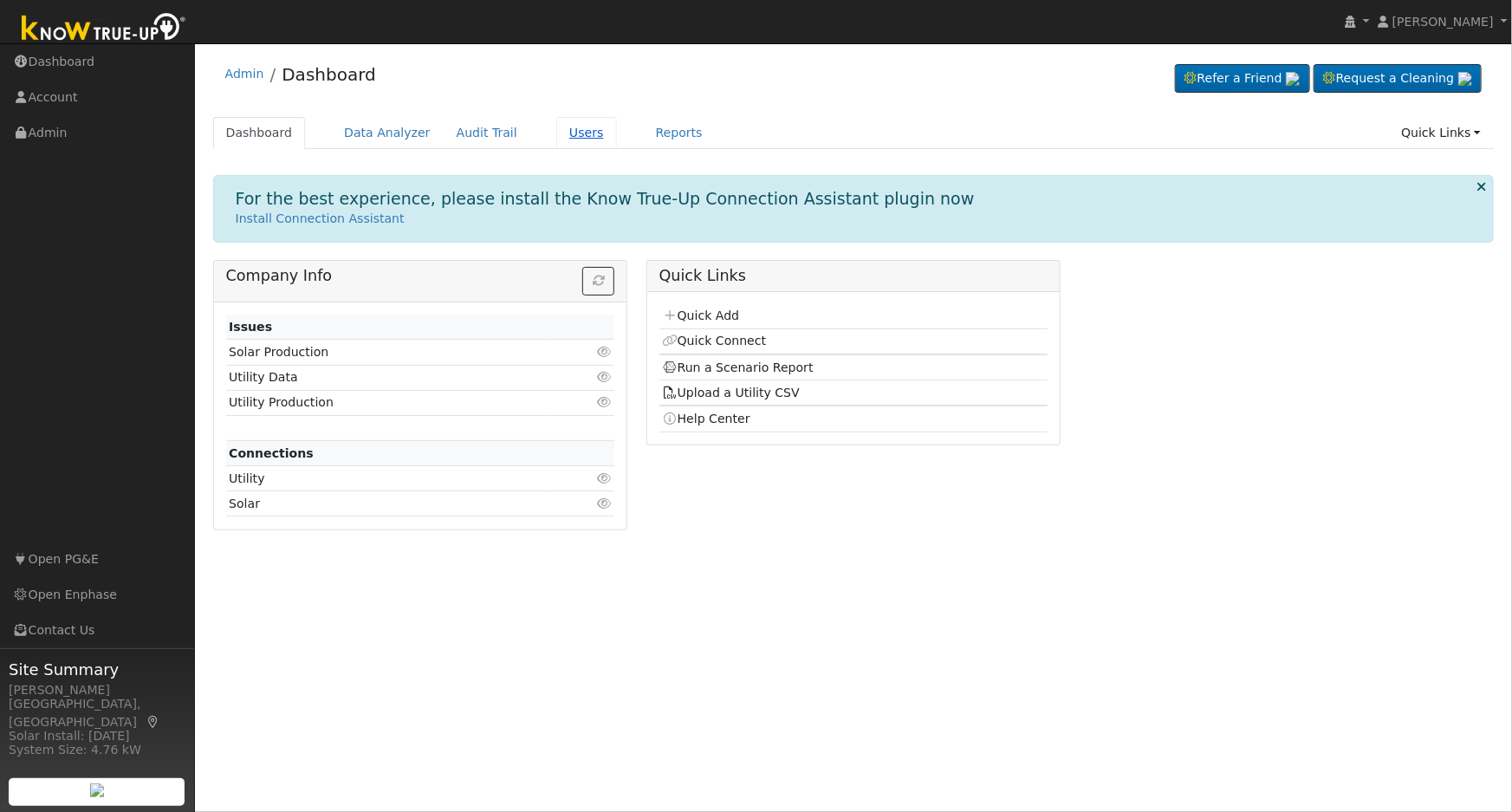
click at [567, 137] on link "Users" at bounding box center [586, 133] width 60 height 32
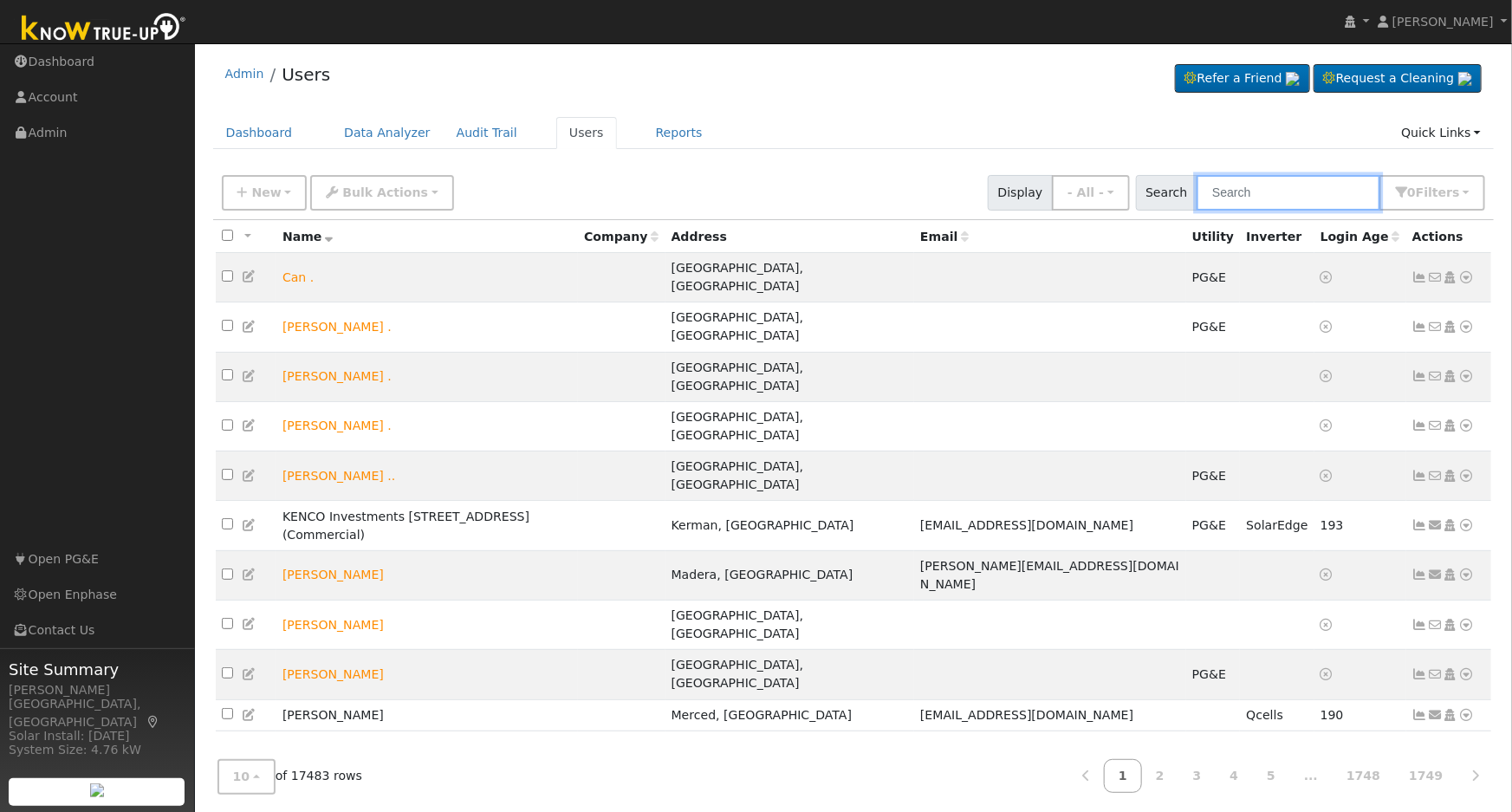
click at [1318, 194] on input "text" at bounding box center [1289, 193] width 183 height 36
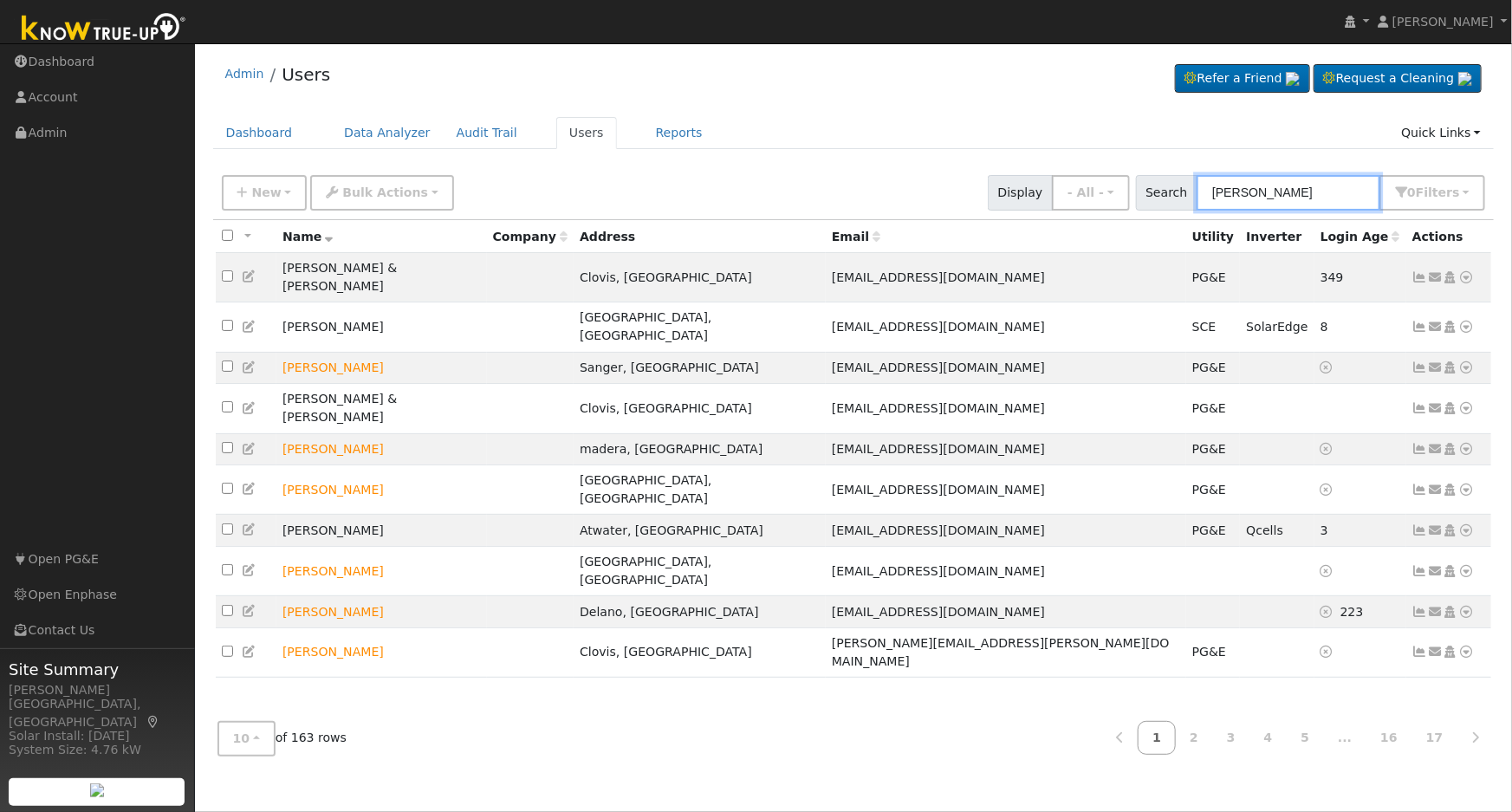
click at [1281, 194] on input "garcia" at bounding box center [1289, 193] width 183 height 36
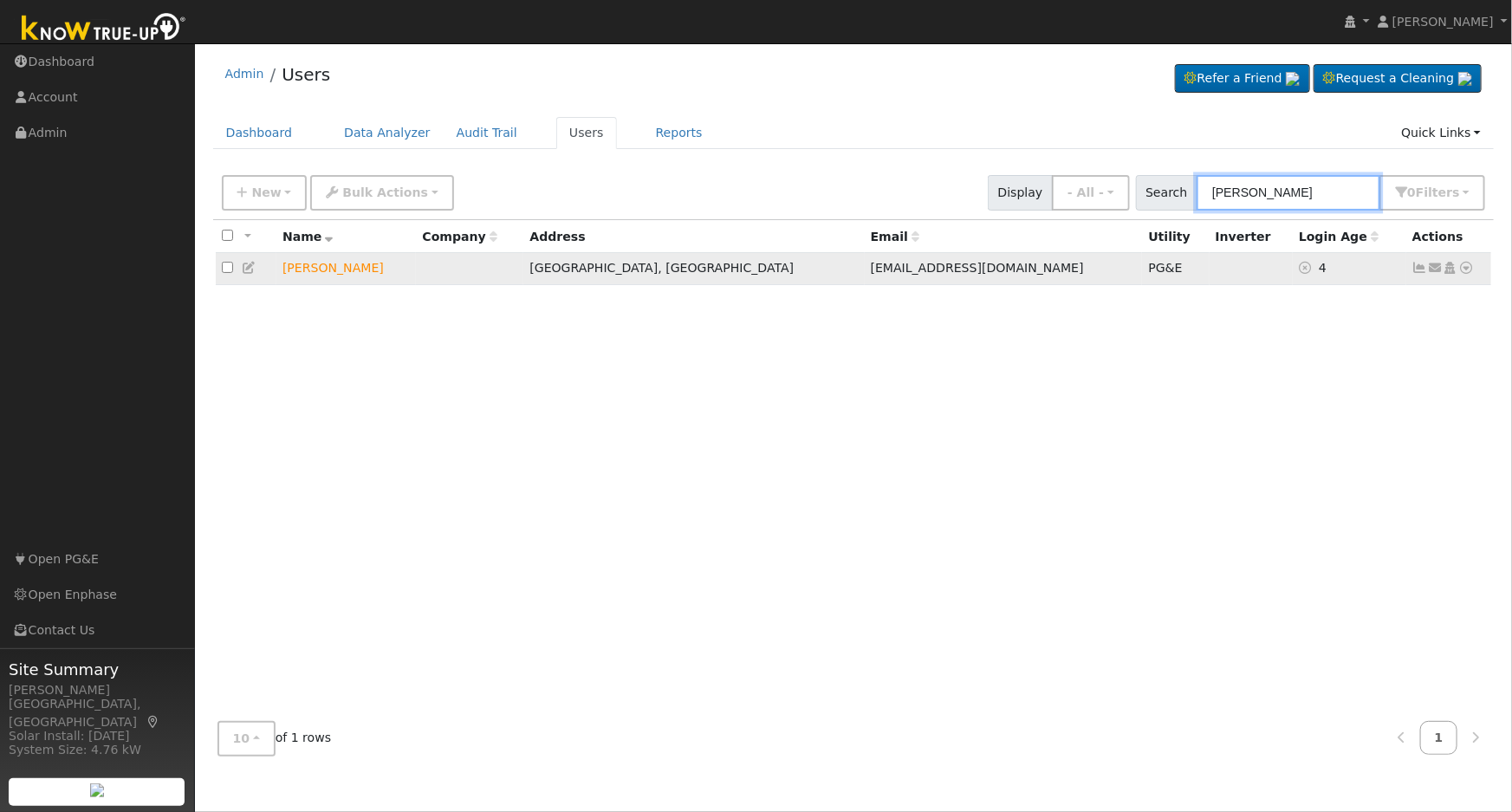
type input "jeffrey garcia"
click at [1463, 270] on icon at bounding box center [1467, 267] width 15 height 12
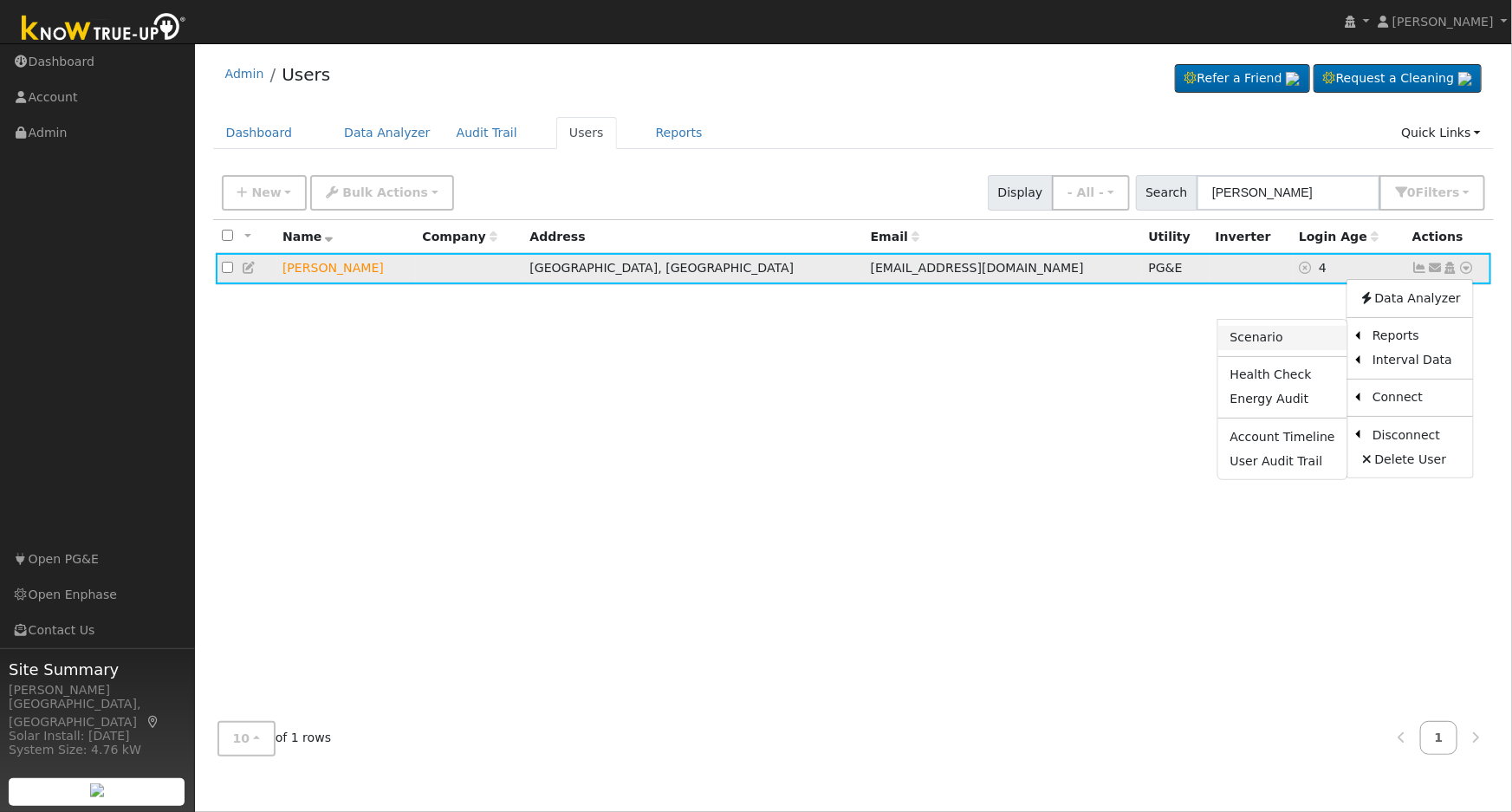
click at [1262, 341] on link "Scenario" at bounding box center [1284, 337] width 130 height 24
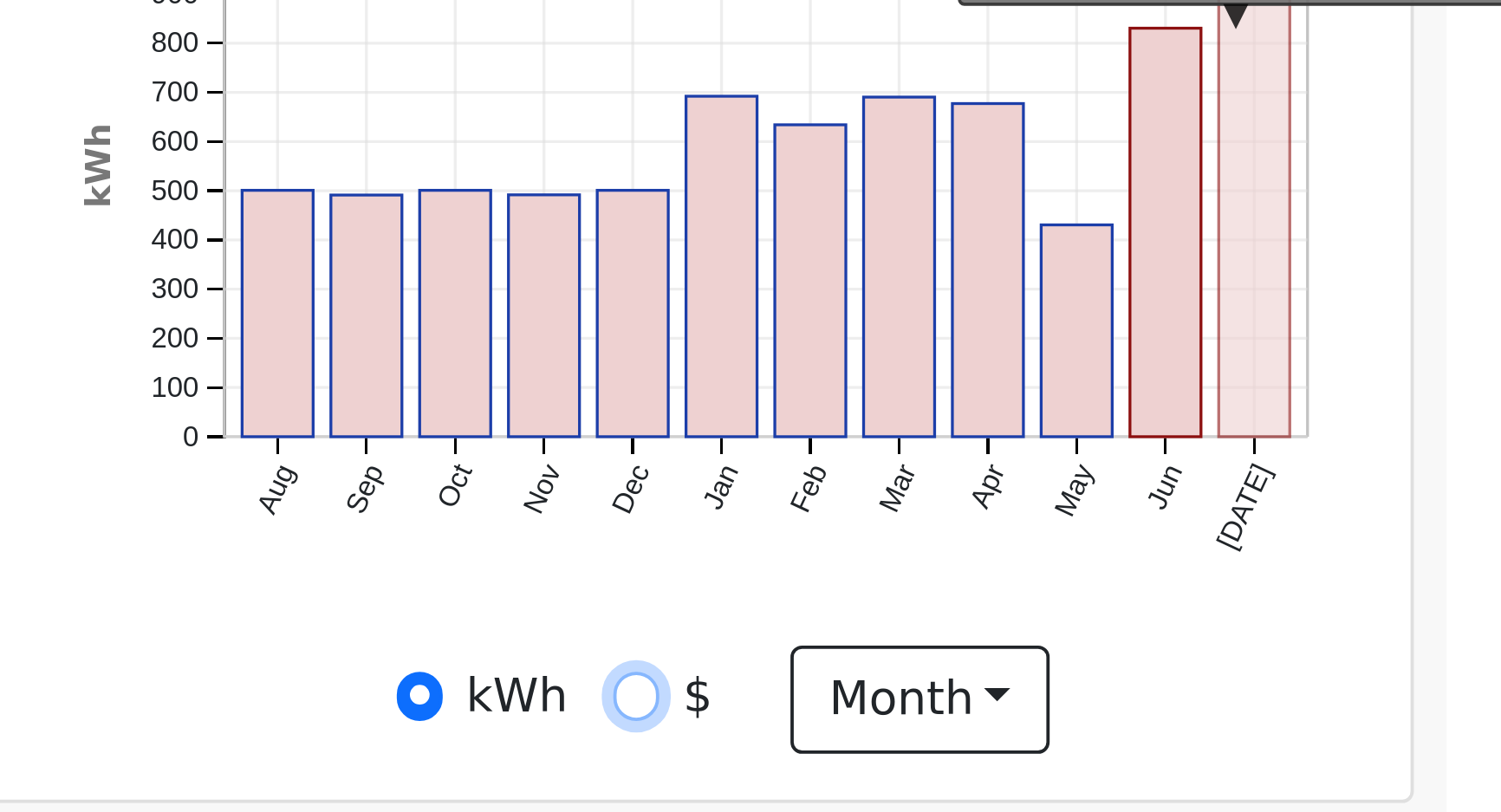
click at [1266, 751] on input "$" at bounding box center [1268, 745] width 12 height 12
radio input "true"
radio input "false"
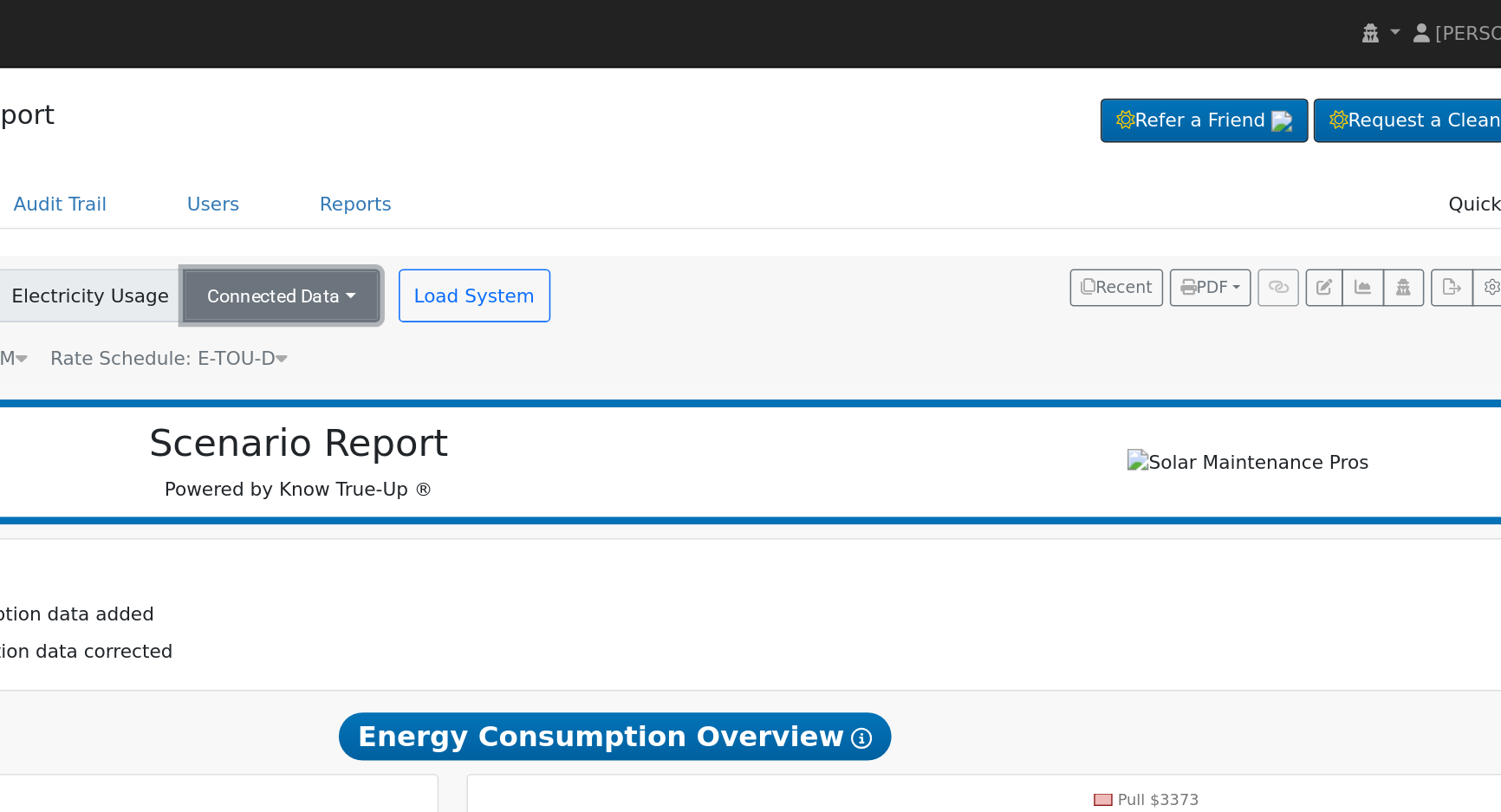
click at [636, 185] on button "Connected Data" at bounding box center [630, 192] width 129 height 35
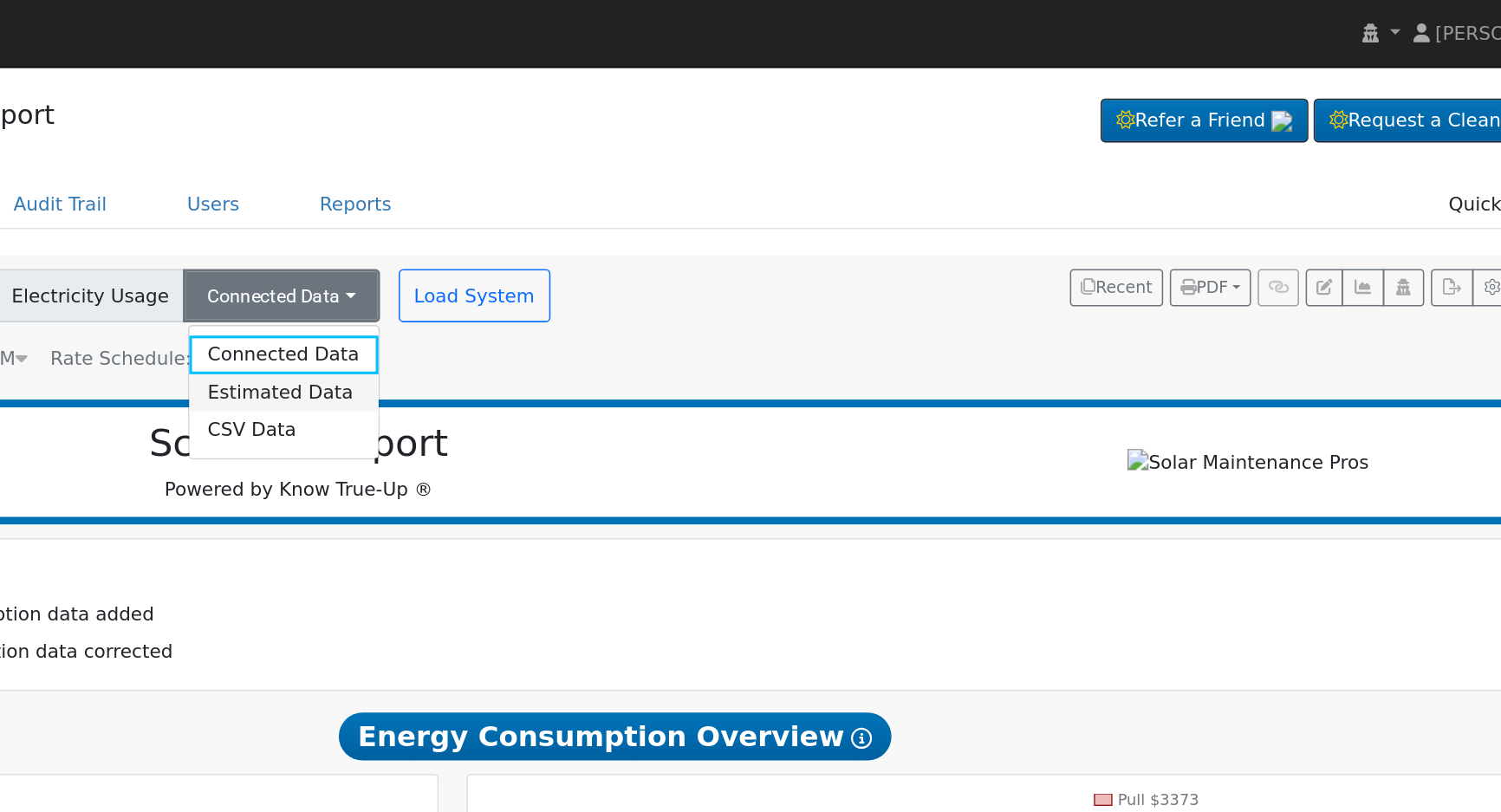
click at [629, 253] on link "Estimated Data" at bounding box center [631, 255] width 123 height 24
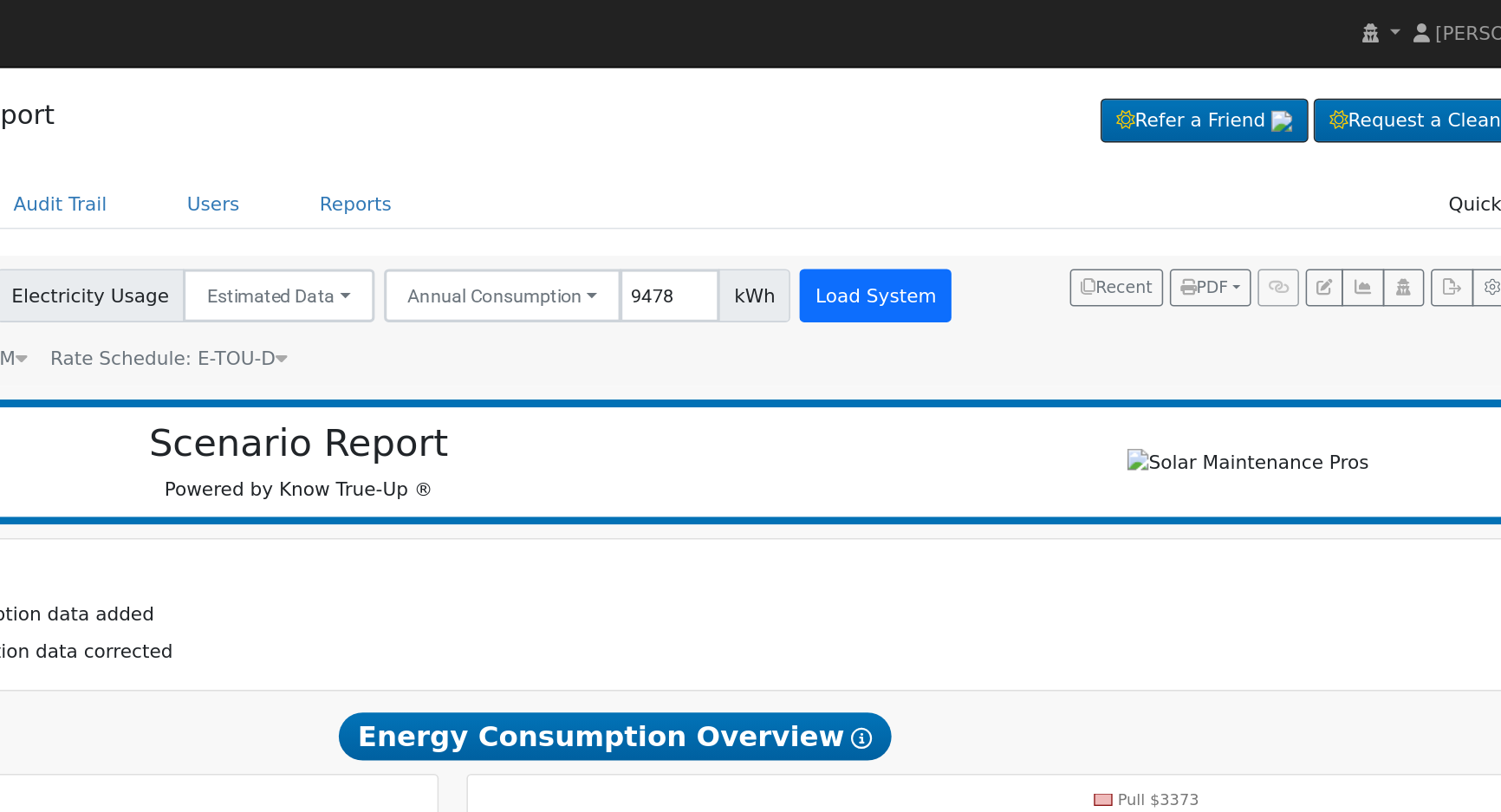
type input "9478"
click at [1012, 192] on button "Load System" at bounding box center [1017, 192] width 99 height 35
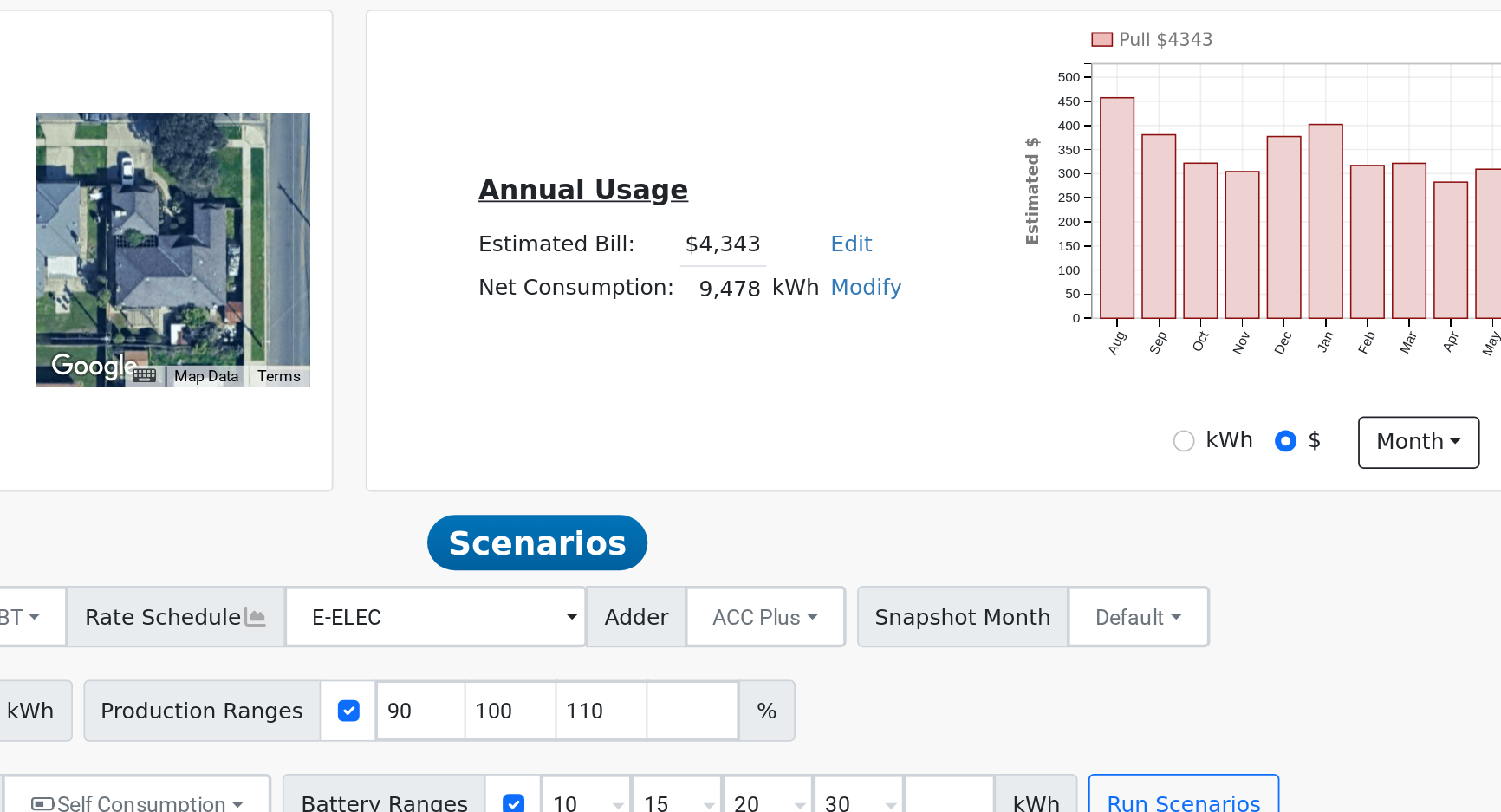
scroll to position [71, 0]
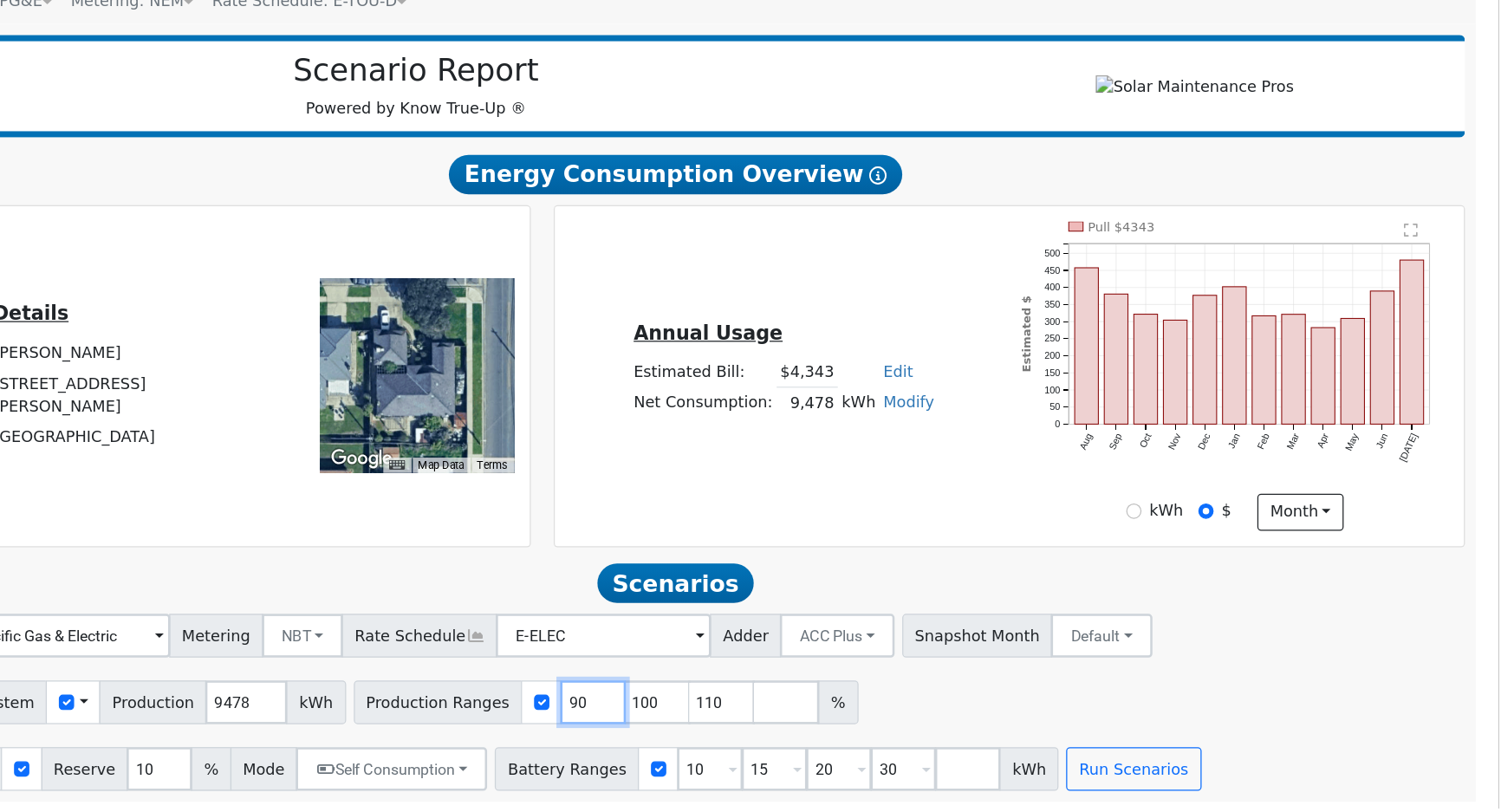
click at [756, 730] on input "90" at bounding box center [782, 724] width 52 height 35
type input "100"
type input "110"
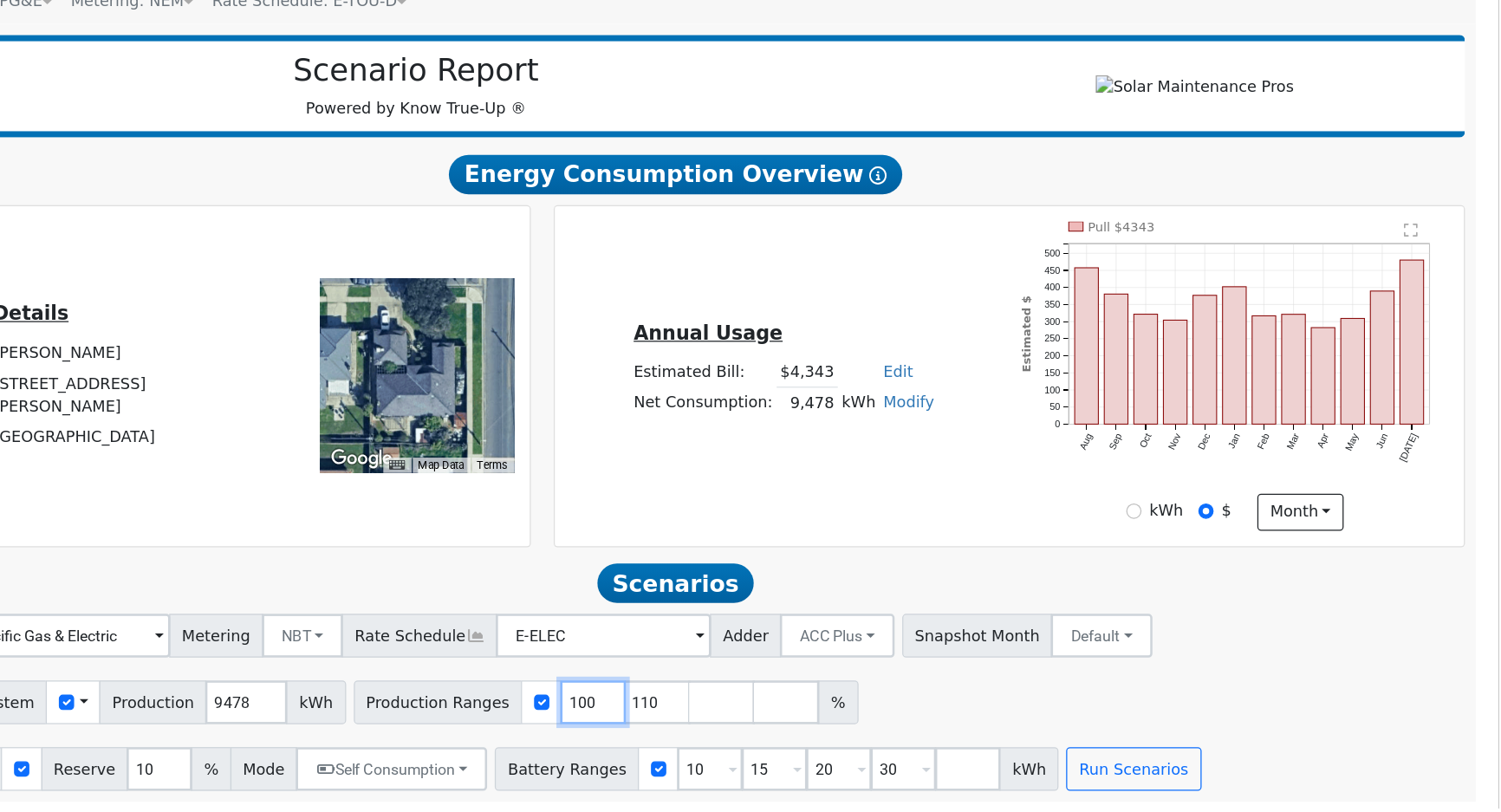
click at [756, 730] on input "100" at bounding box center [782, 724] width 52 height 35
type input "110"
type input "1"
type input "119"
click at [756, 731] on input "119" at bounding box center [782, 724] width 52 height 35
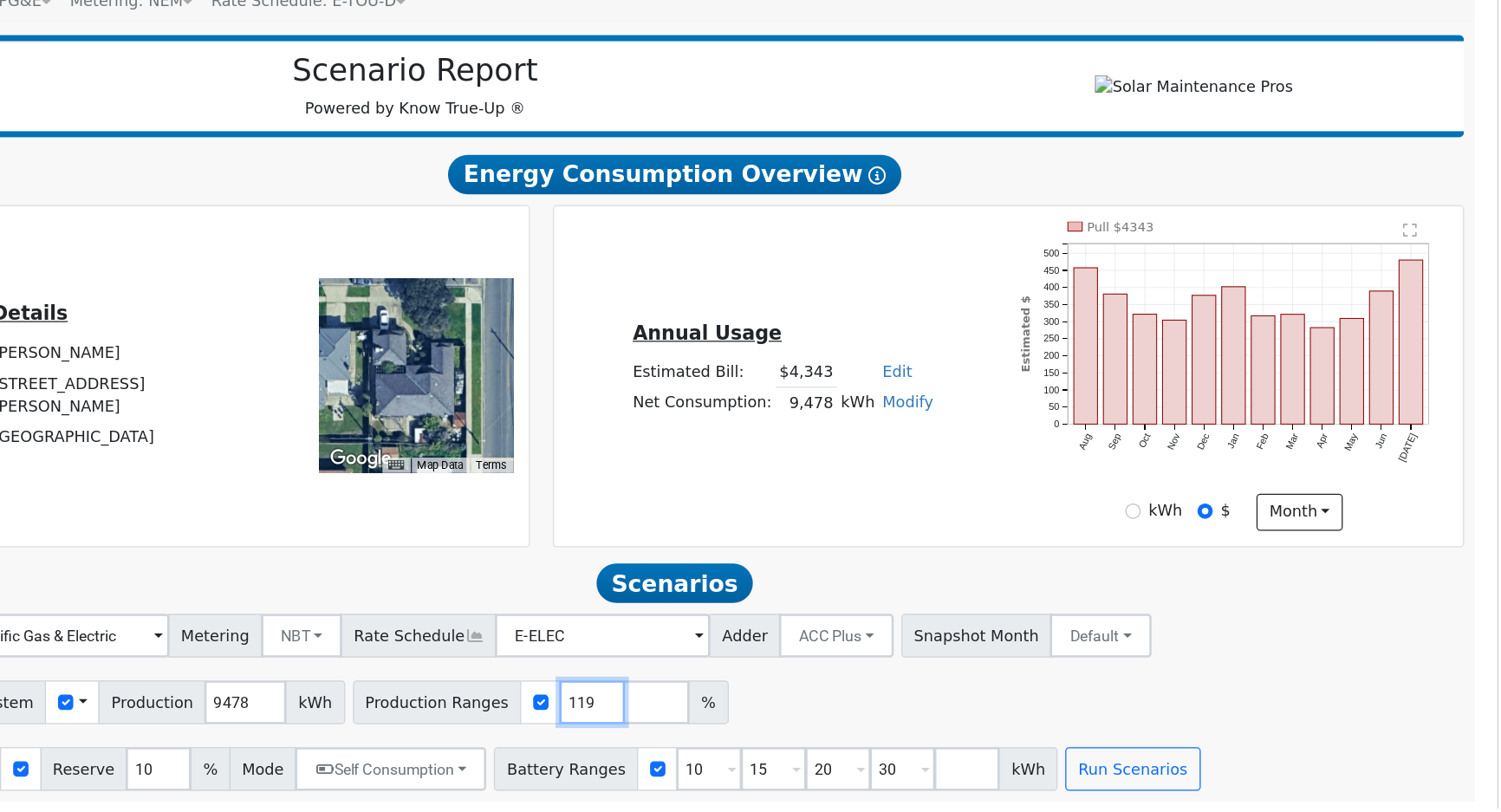
click at [756, 731] on input "119" at bounding box center [782, 724] width 52 height 35
type input "119"
click at [991, 724] on div "Add Solar System Use CSV Data Production 9478 kWh Production Ranges 119 %" at bounding box center [848, 720] width 1259 height 40
click at [415, 778] on input "10" at bounding box center [439, 777] width 52 height 35
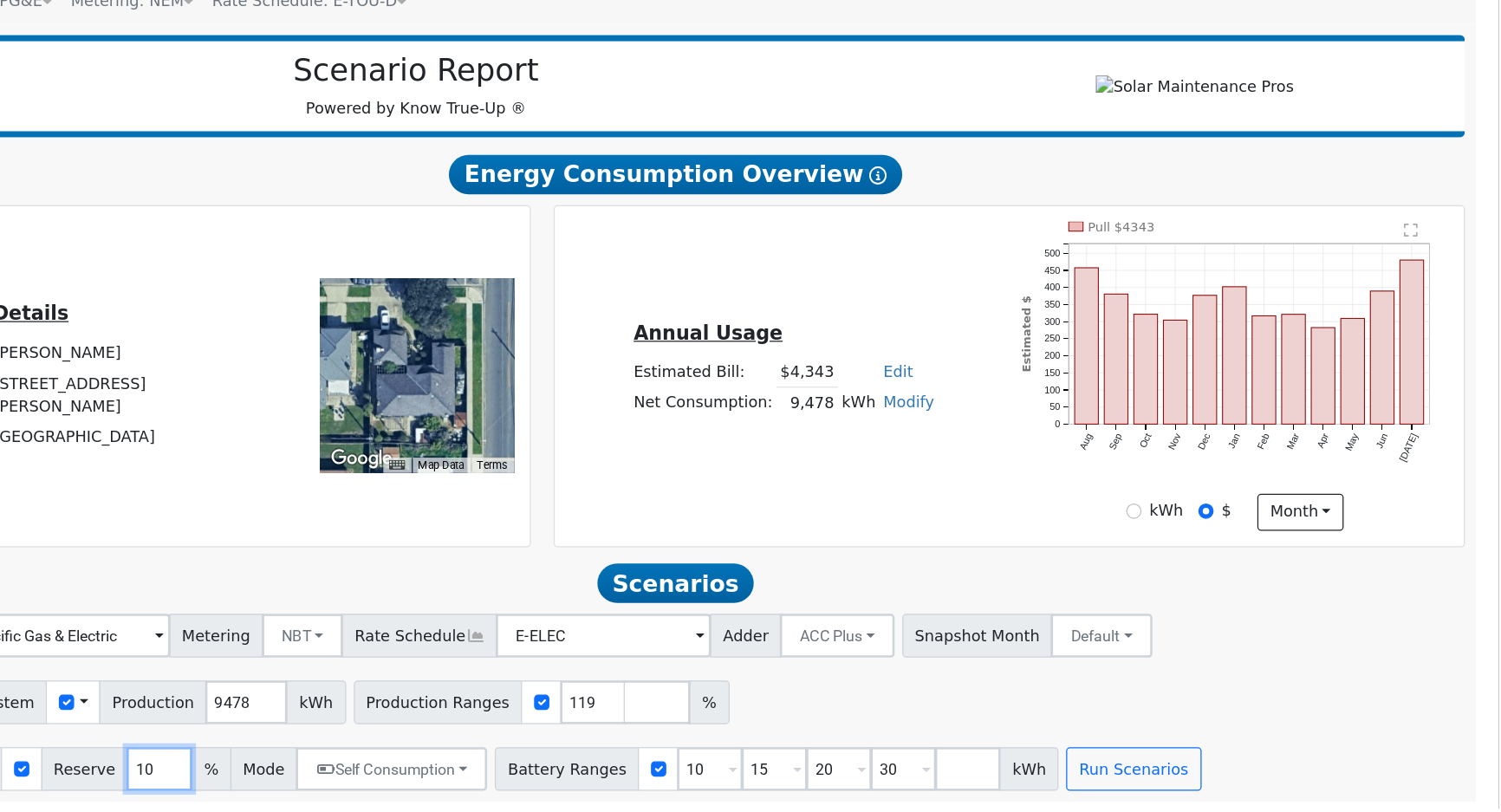
click at [415, 781] on input "10" at bounding box center [439, 777] width 52 height 35
click at [415, 781] on input "10" at bounding box center [439, 777] width 52 height 35
type input "20"
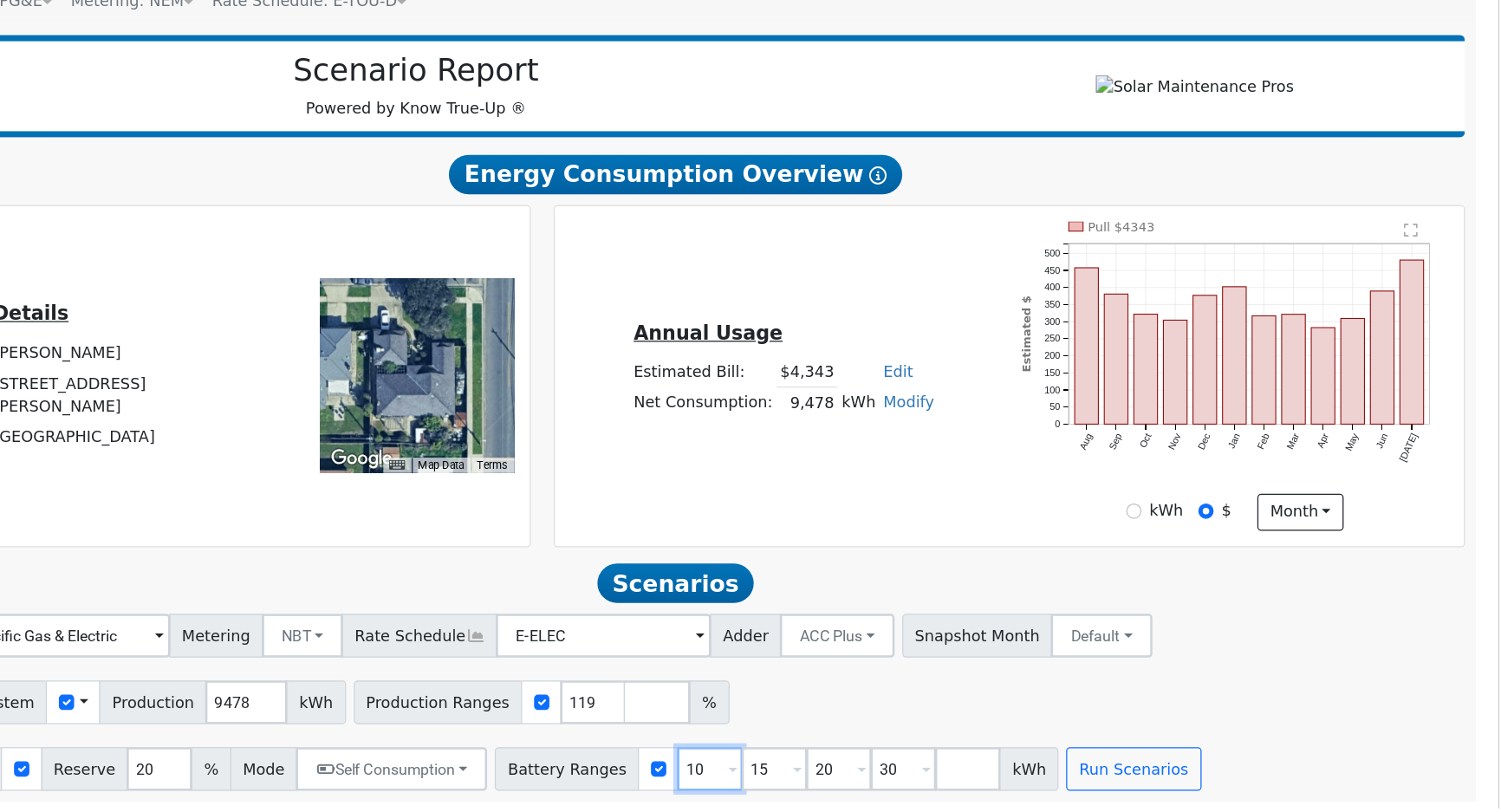
click at [849, 776] on input "10" at bounding box center [875, 777] width 52 height 35
click at [849, 772] on input "10" at bounding box center [875, 777] width 52 height 35
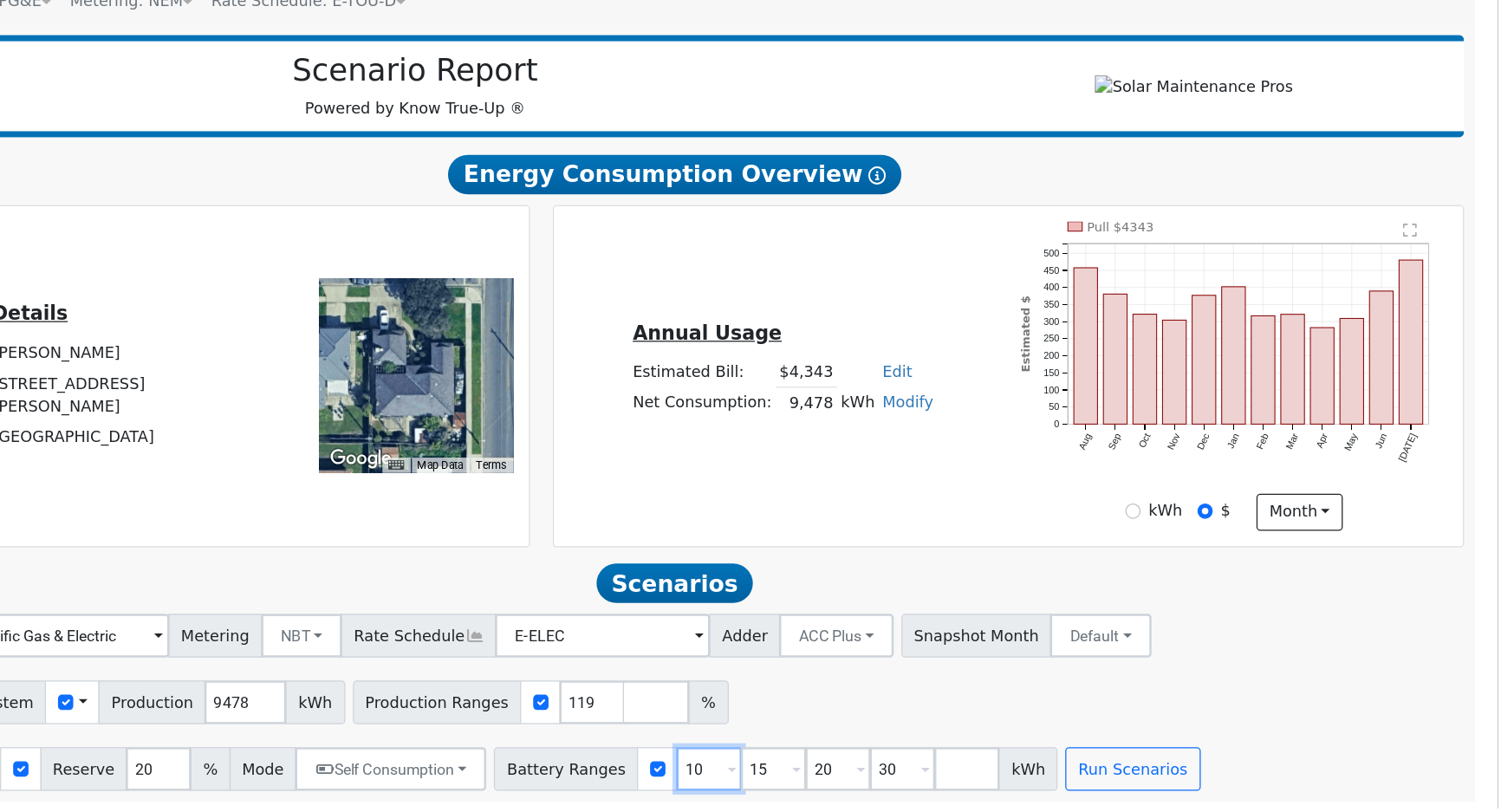
click at [849, 772] on input "10" at bounding box center [875, 777] width 52 height 35
type input "15"
type input "20"
type input "30"
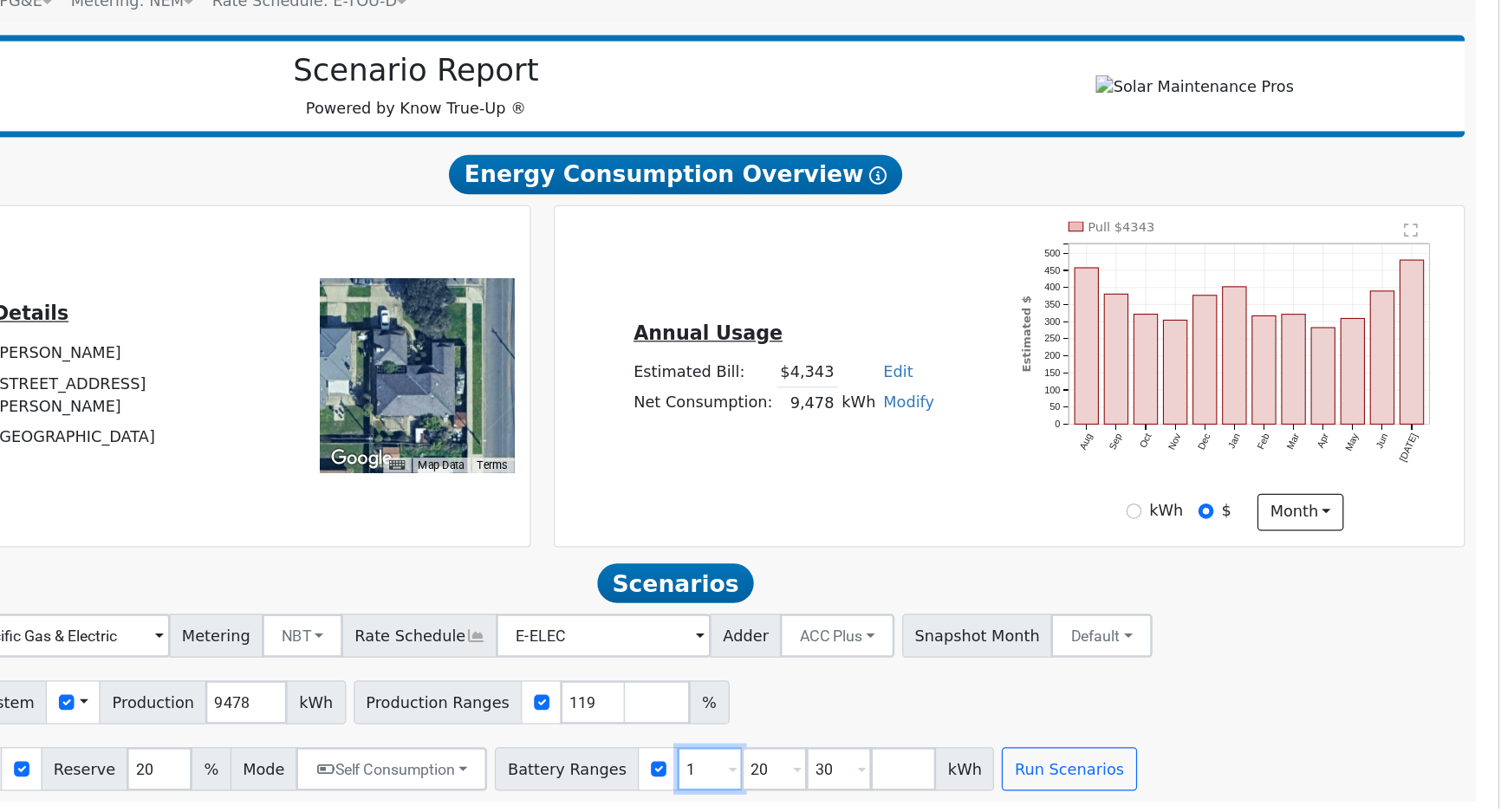
type input "20"
type input "30"
click at [849, 775] on input "20" at bounding box center [875, 777] width 52 height 35
type input "30"
click at [849, 775] on input "30" at bounding box center [875, 777] width 52 height 35
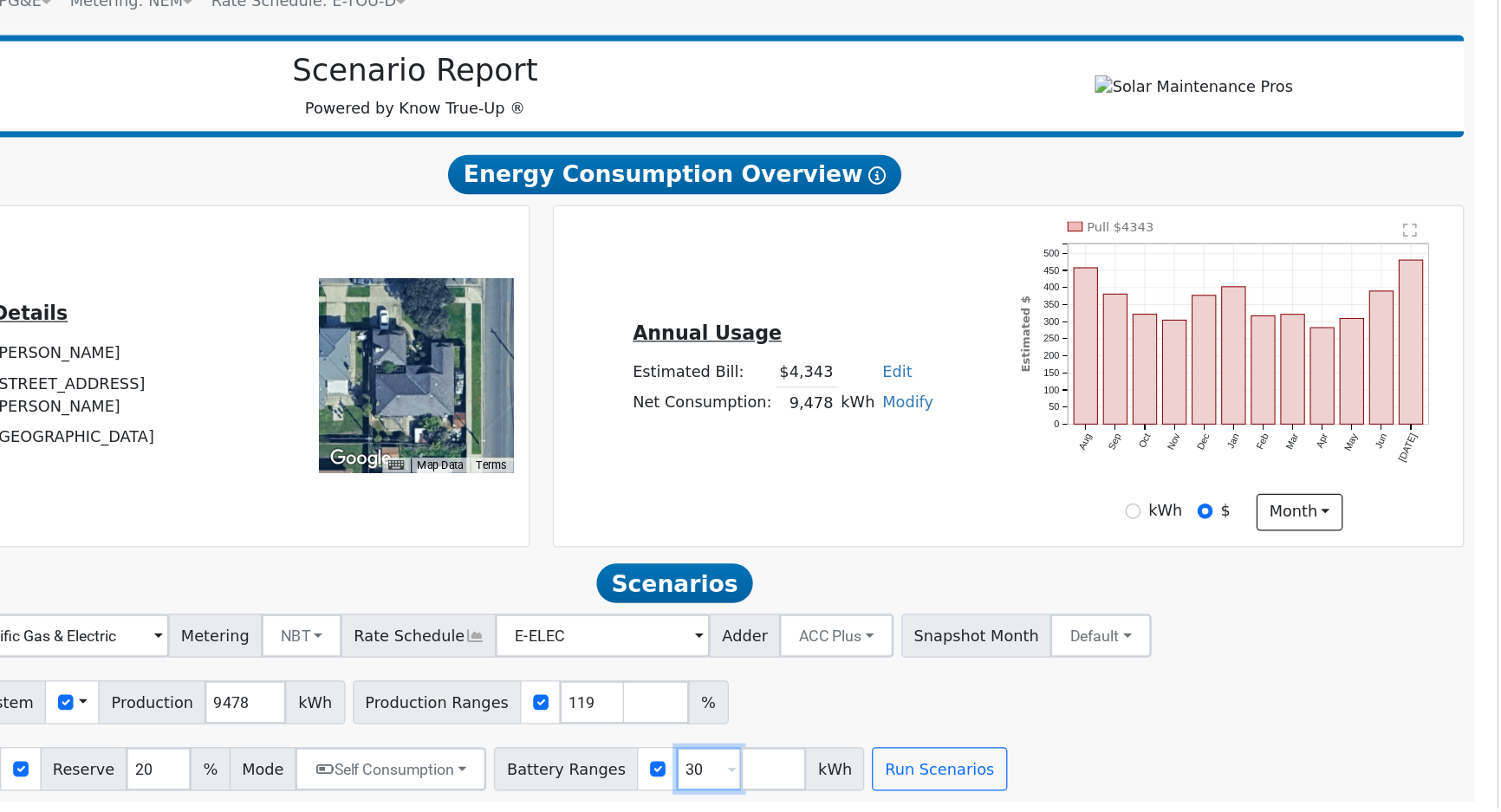
type input "3"
click at [849, 775] on input "3" at bounding box center [875, 777] width 52 height 35
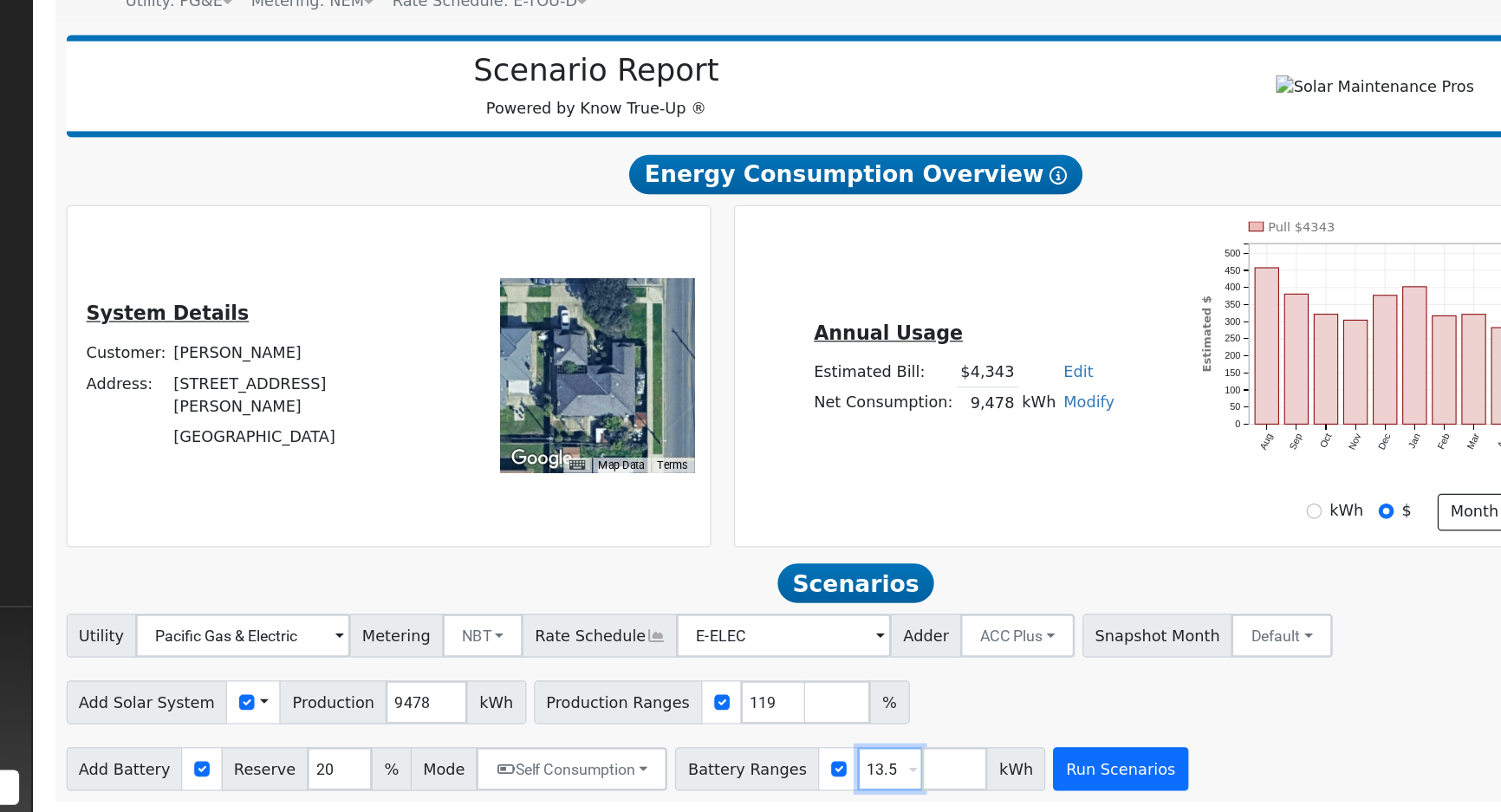
type input "13.5"
click at [1014, 769] on button "Run Scenarios" at bounding box center [1058, 777] width 107 height 35
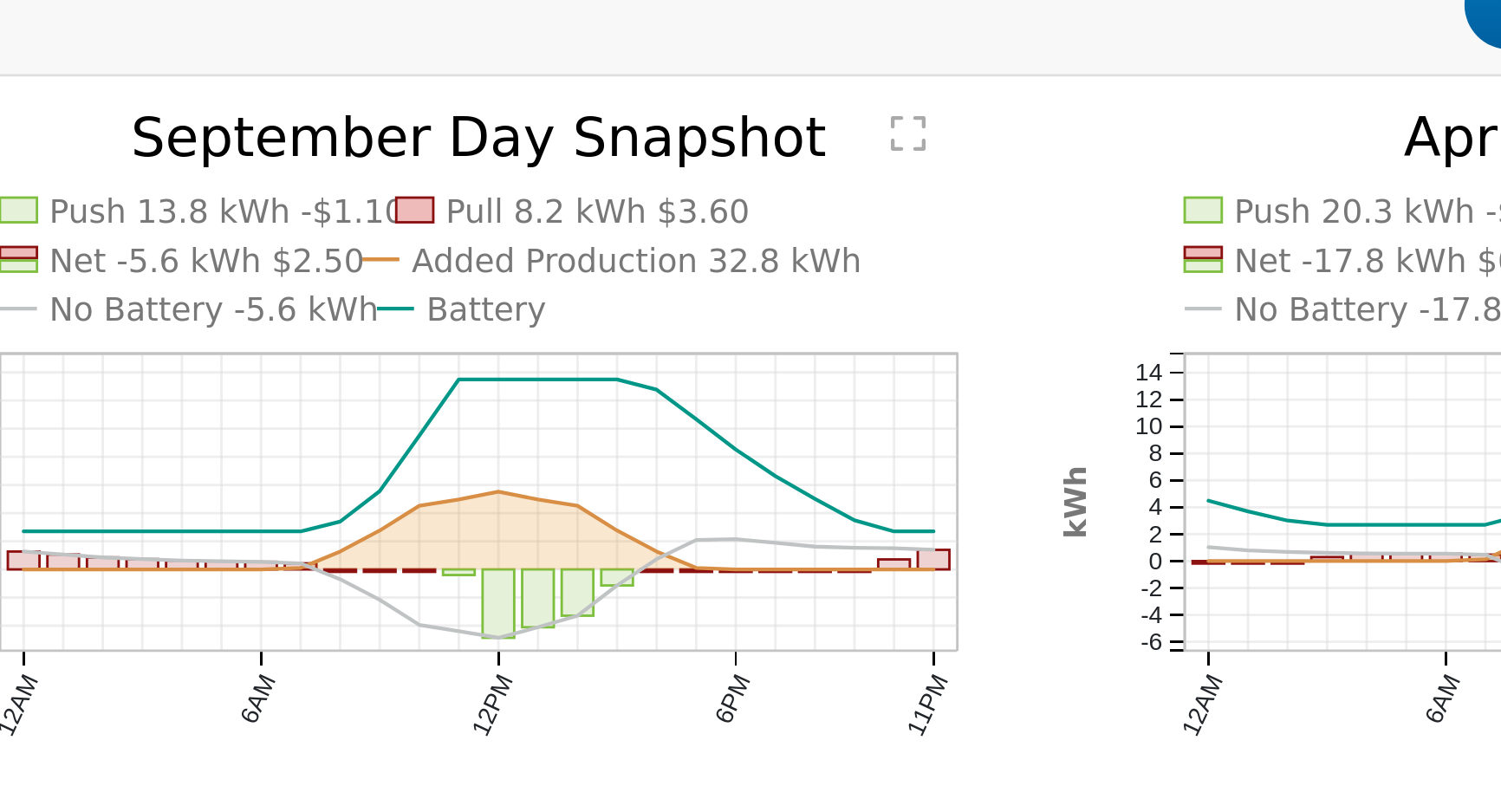
scroll to position [587, 0]
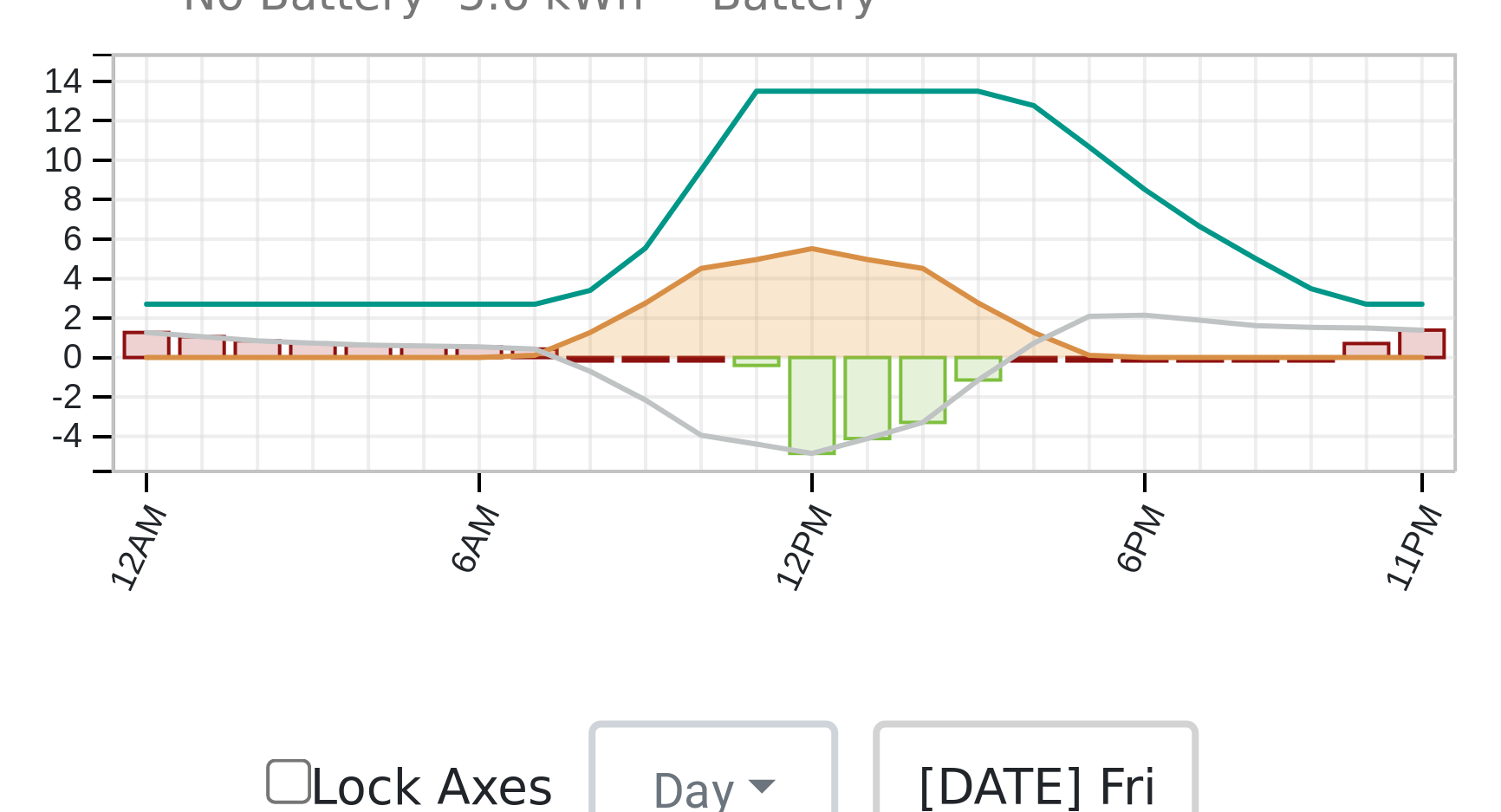
click at [326, 514] on text "No Battery -5.6 kWh" at bounding box center [353, 508] width 115 height 13
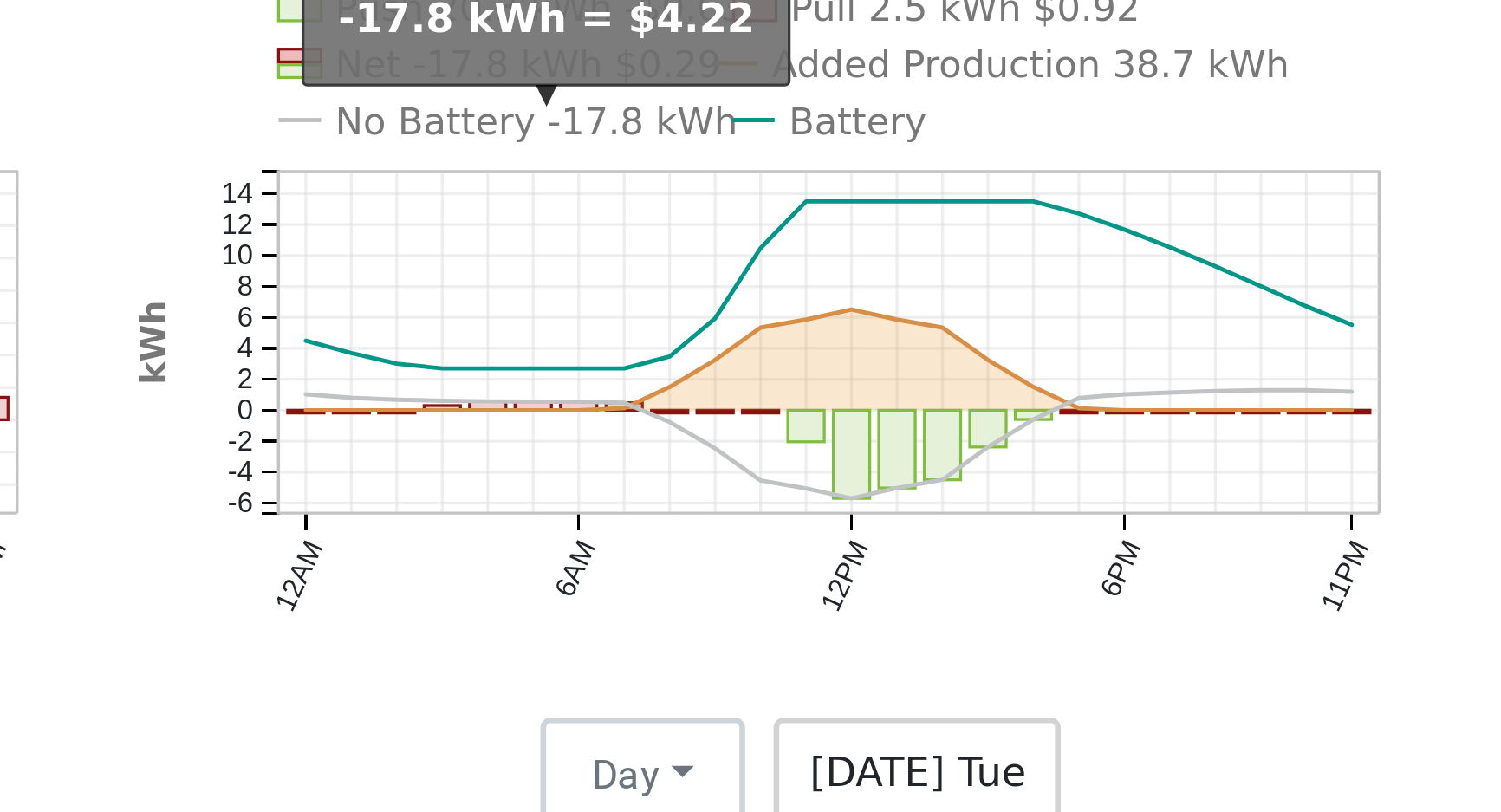
click at [773, 514] on text "No Battery -17.8 kWh" at bounding box center [772, 508] width 123 height 13
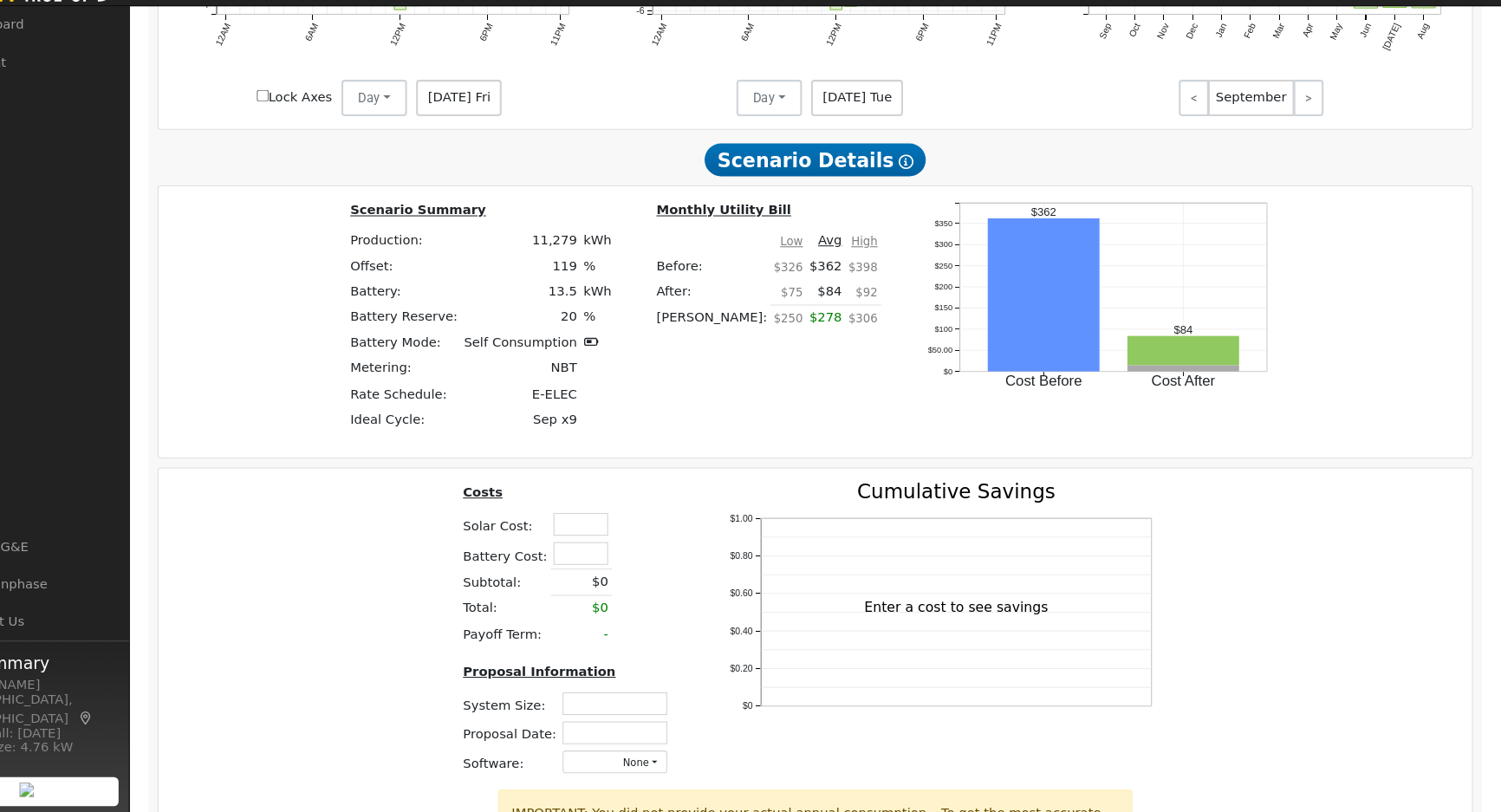
scroll to position [1323, 0]
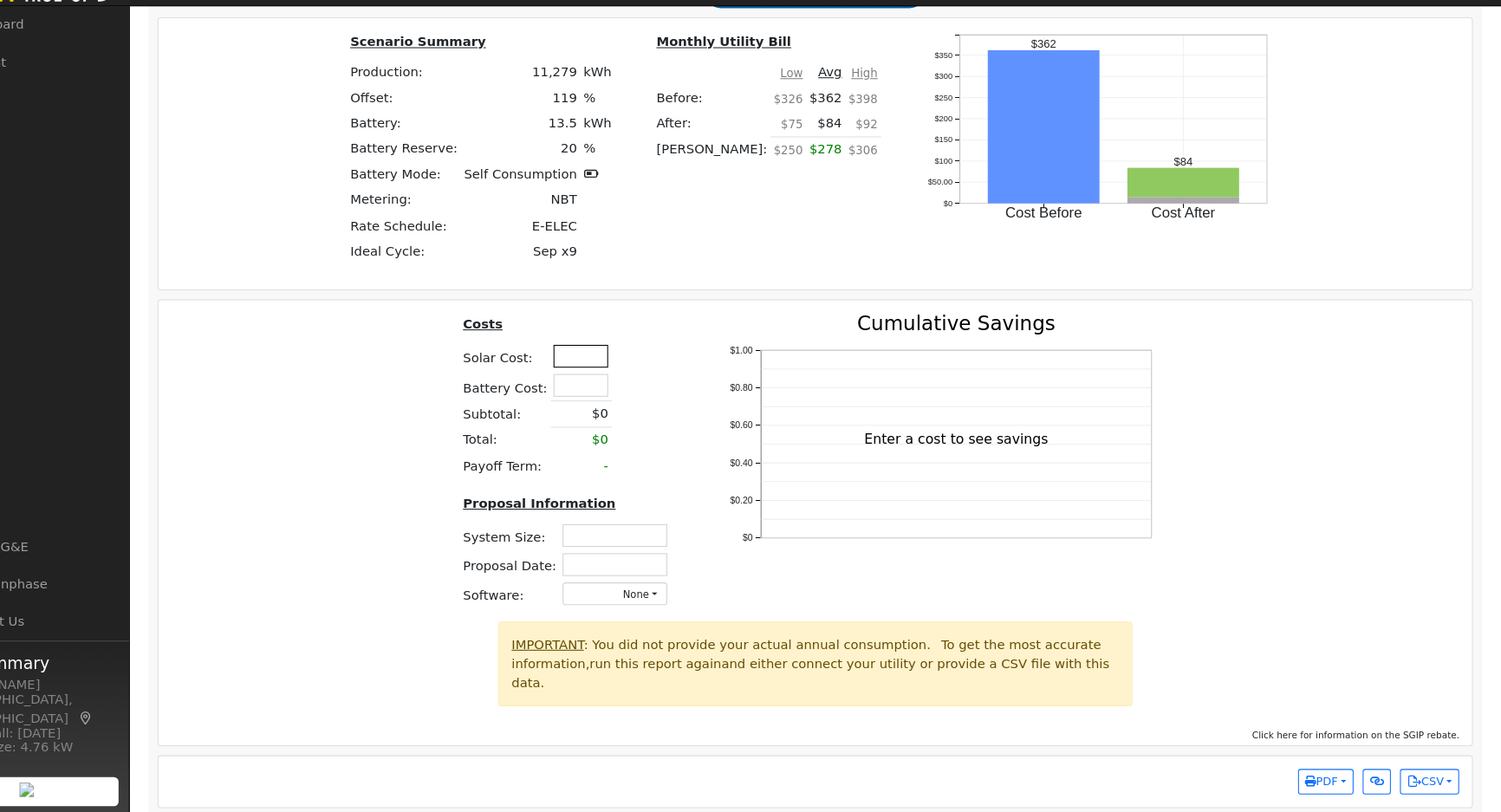
click at [615, 388] on input "text" at bounding box center [625, 378] width 52 height 22
type input "$62,900"
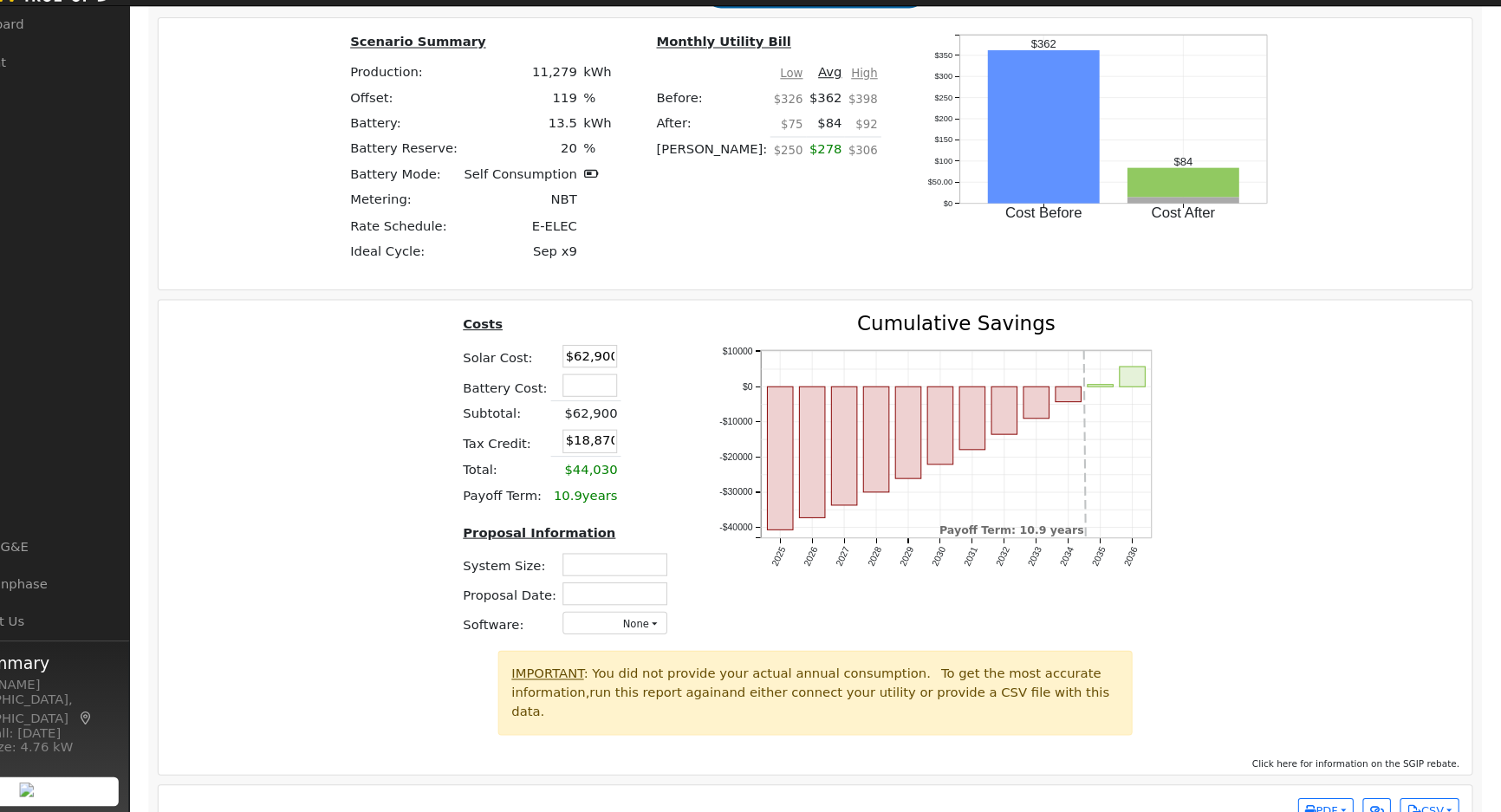
click at [363, 460] on div "Costs Solar Cost: $62,900 Battery Cost: Subtotal: $62,900 Tax Credit: $18,870 T…" at bounding box center [848, 497] width 1264 height 320
click at [658, 582] on input "text" at bounding box center [657, 576] width 100 height 22
type input "6.88"
click at [686, 611] on input "text" at bounding box center [657, 603] width 100 height 22
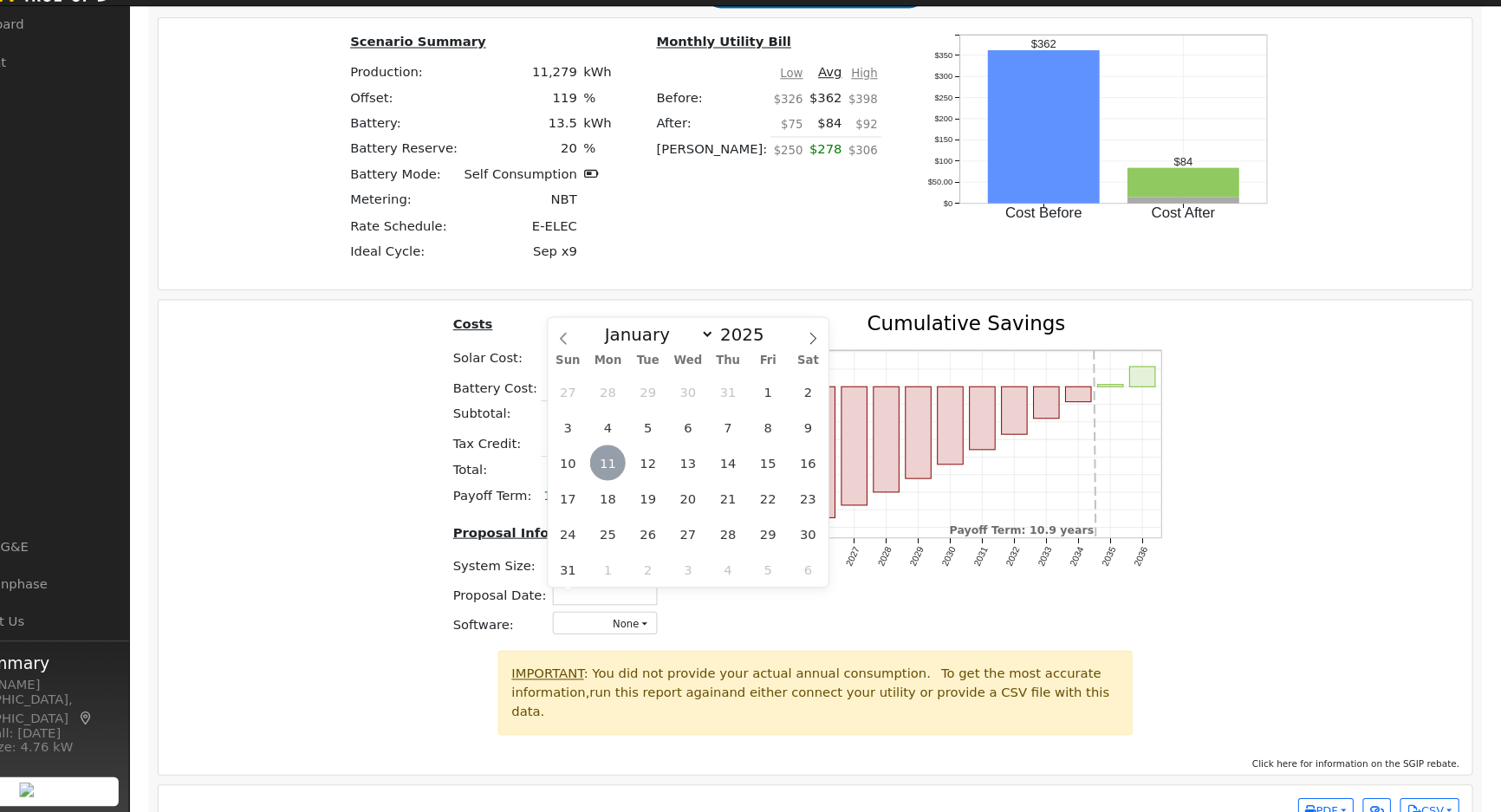
click at [652, 486] on span "11" at bounding box center [650, 479] width 34 height 34
type input "08/11/2025"
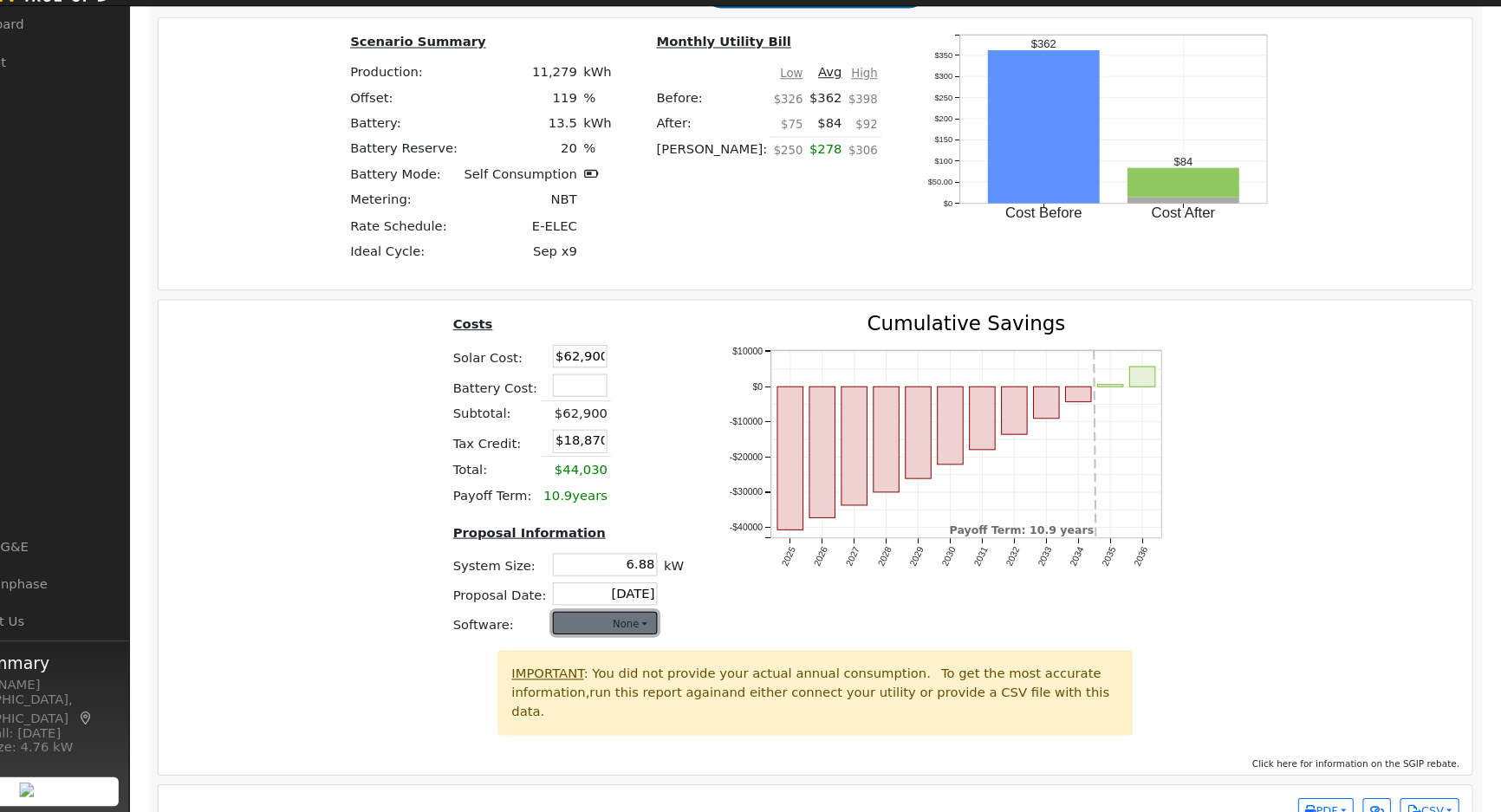
click at [666, 642] on button "None" at bounding box center [648, 631] width 100 height 22
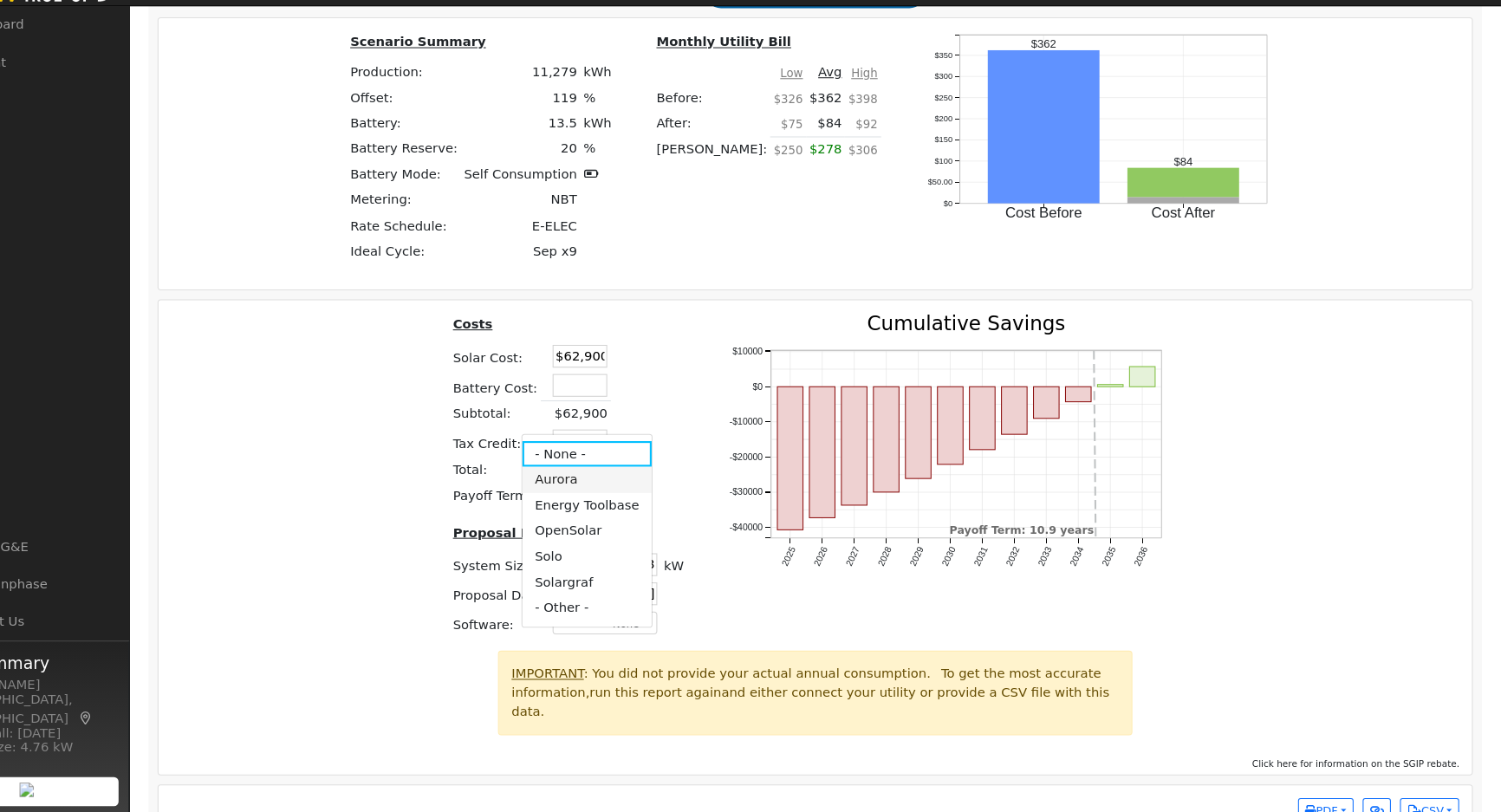
click at [621, 486] on link "Aurora" at bounding box center [630, 495] width 124 height 24
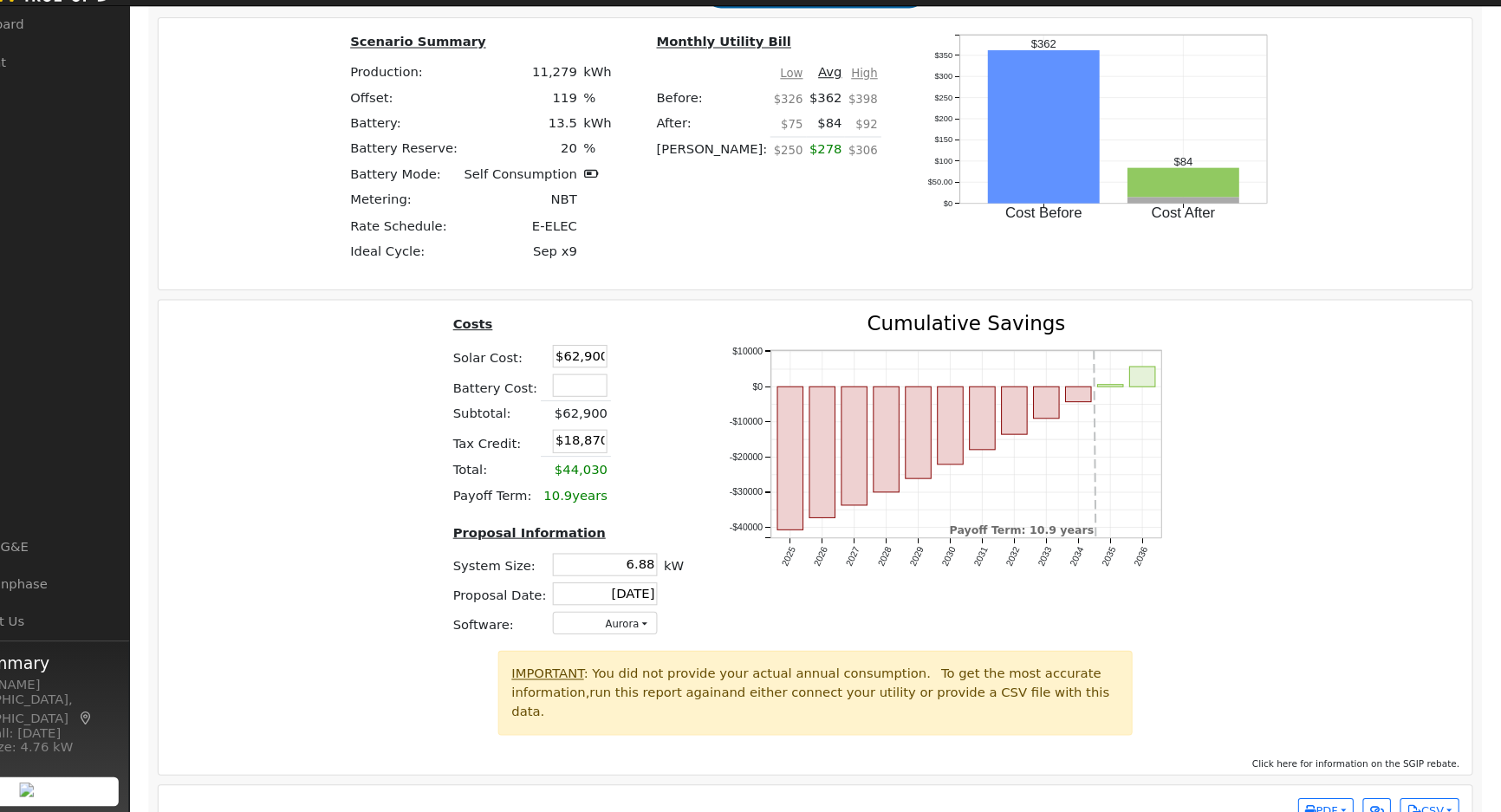
click at [353, 392] on div "Costs Solar Cost: $62,900 Battery Cost: Subtotal: $62,900 Tax Credit: $18,870 T…" at bounding box center [848, 497] width 1264 height 320
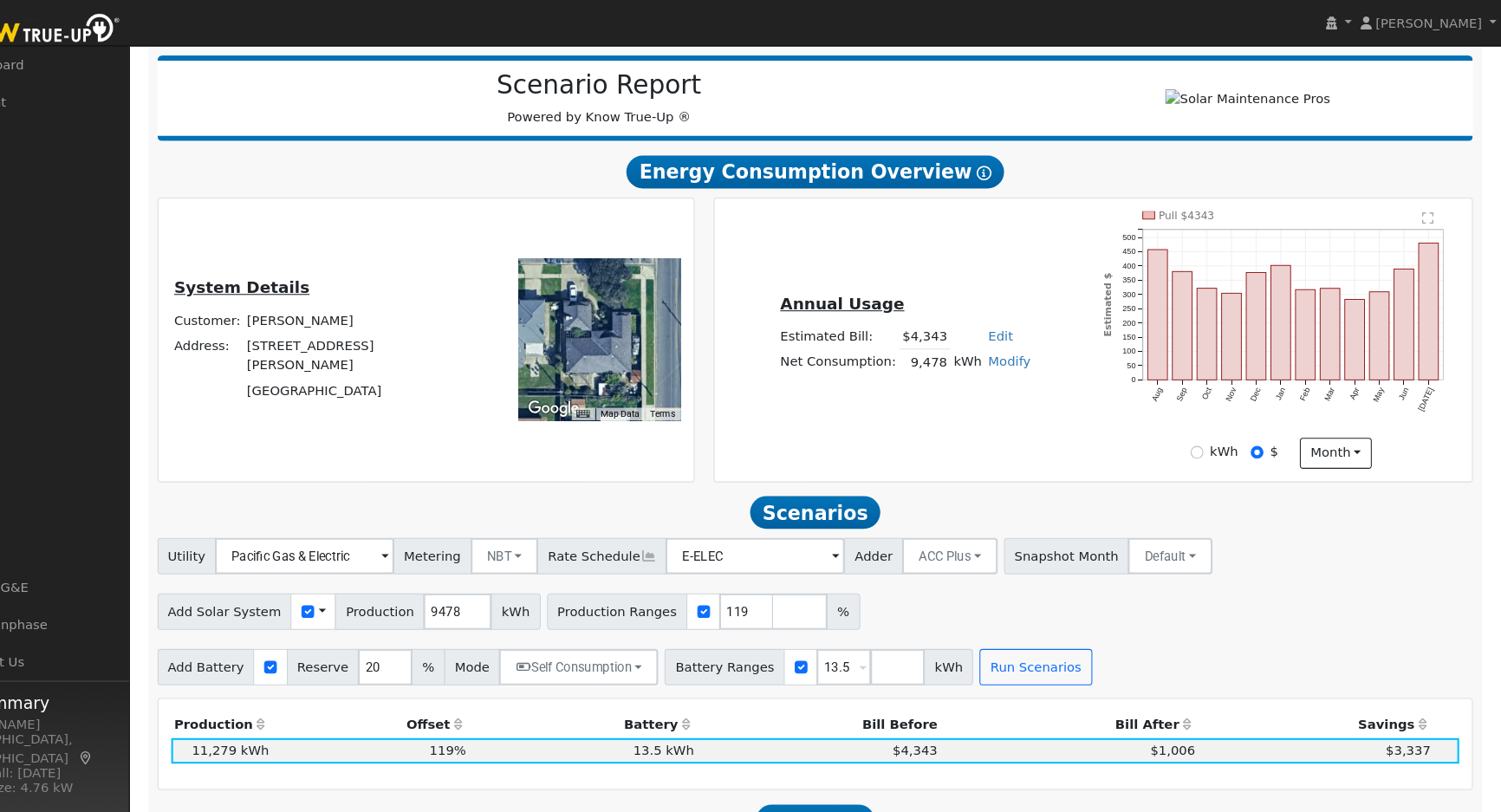
scroll to position [0, 0]
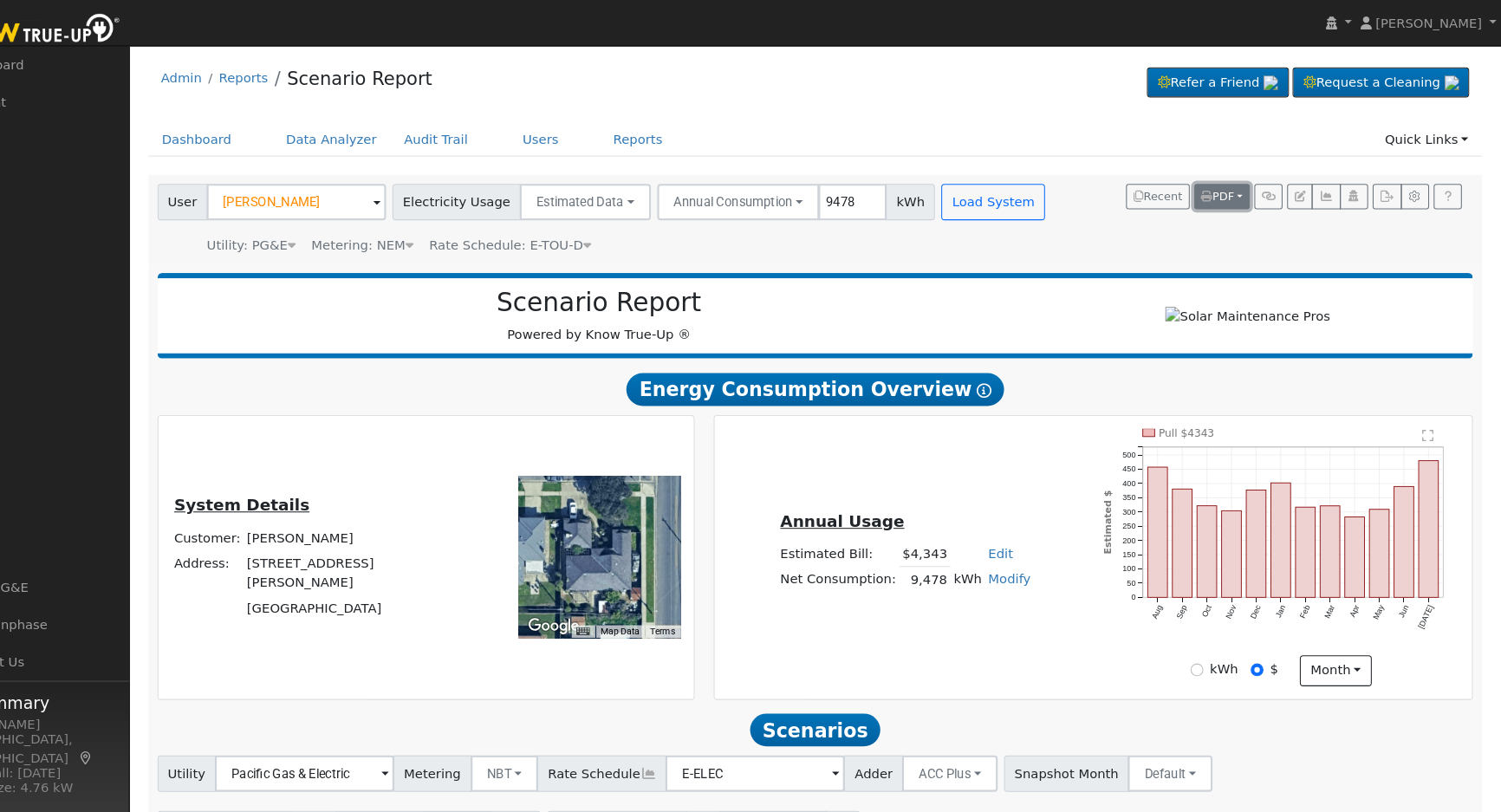
click at [1245, 184] on span "PDF" at bounding box center [1231, 186] width 31 height 12
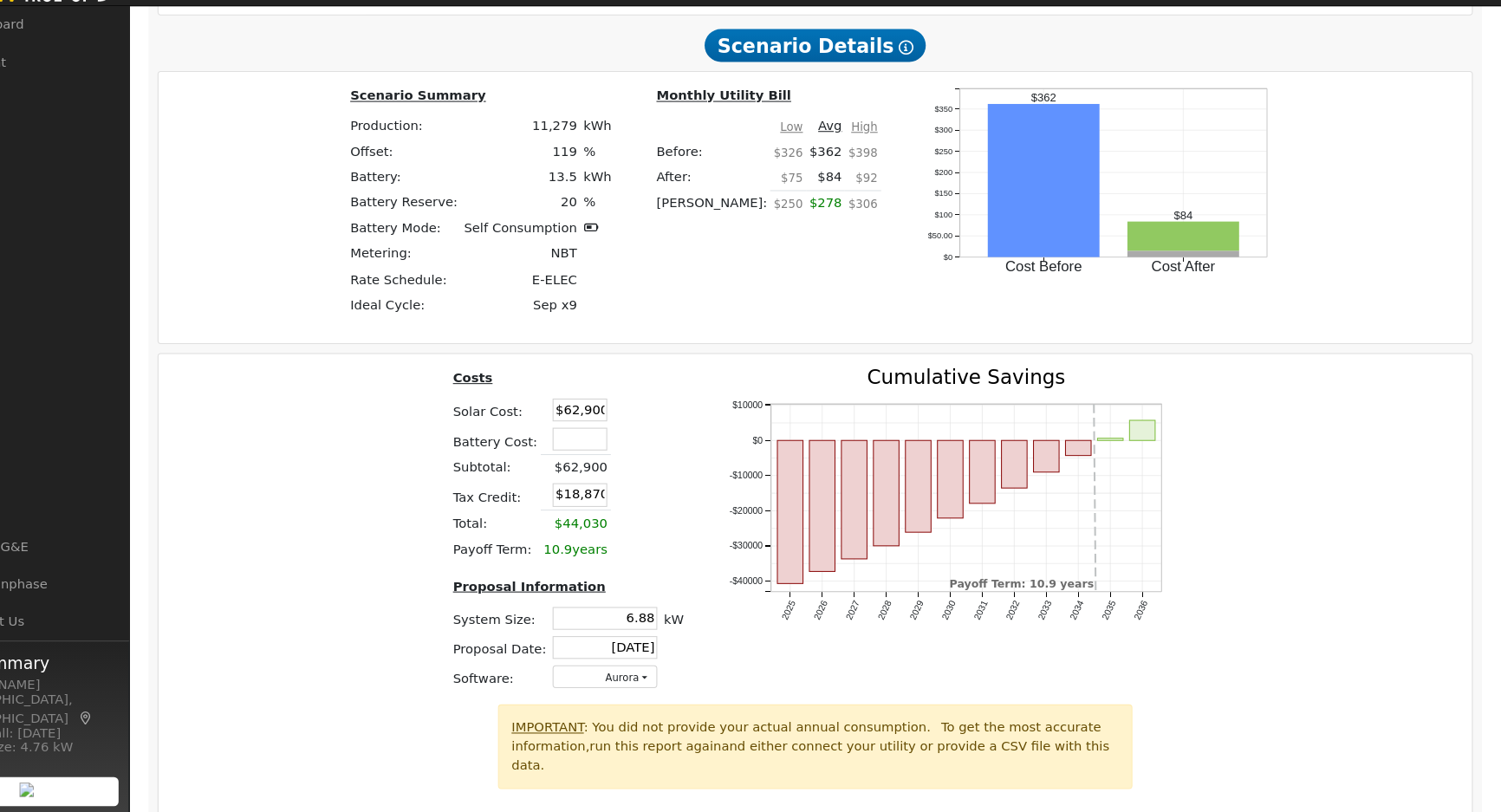
scroll to position [1282, 0]
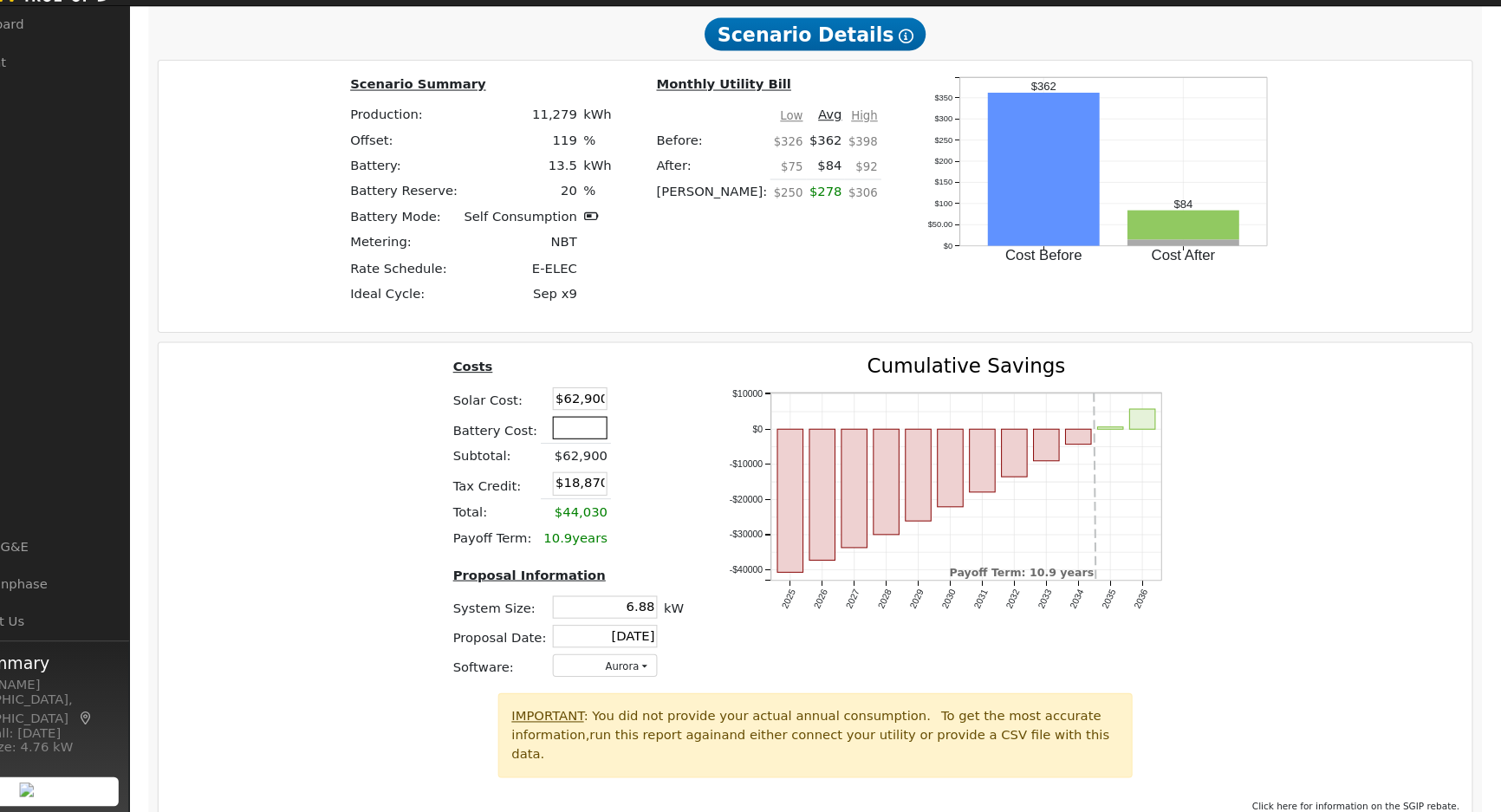
click at [616, 447] on input "text" at bounding box center [624, 446] width 52 height 22
type input "$21,155"
type input "$25,217"
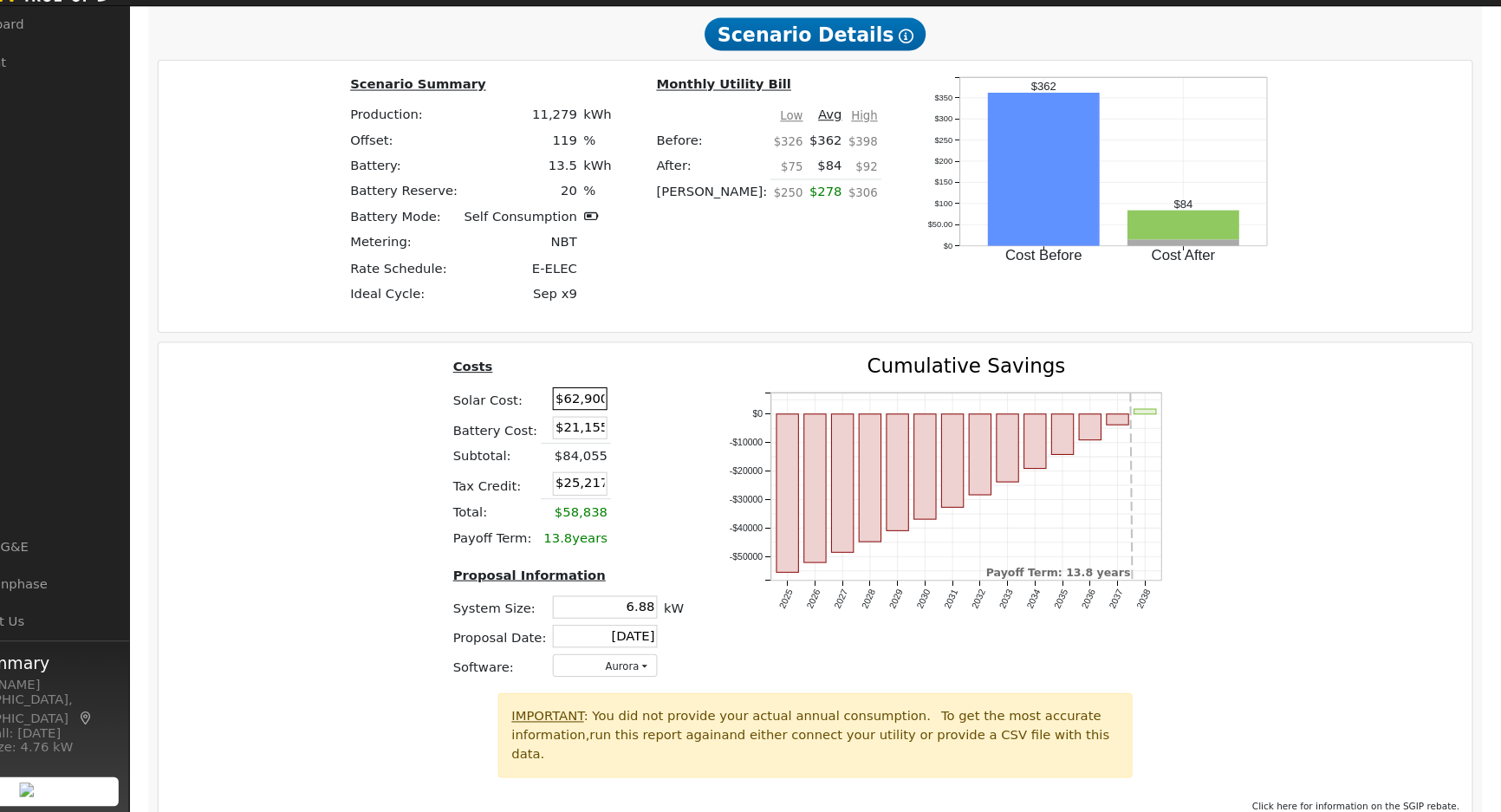
click at [629, 417] on input "$62,900" at bounding box center [624, 418] width 52 height 22
type input "$41,475"
type input "$18,789"
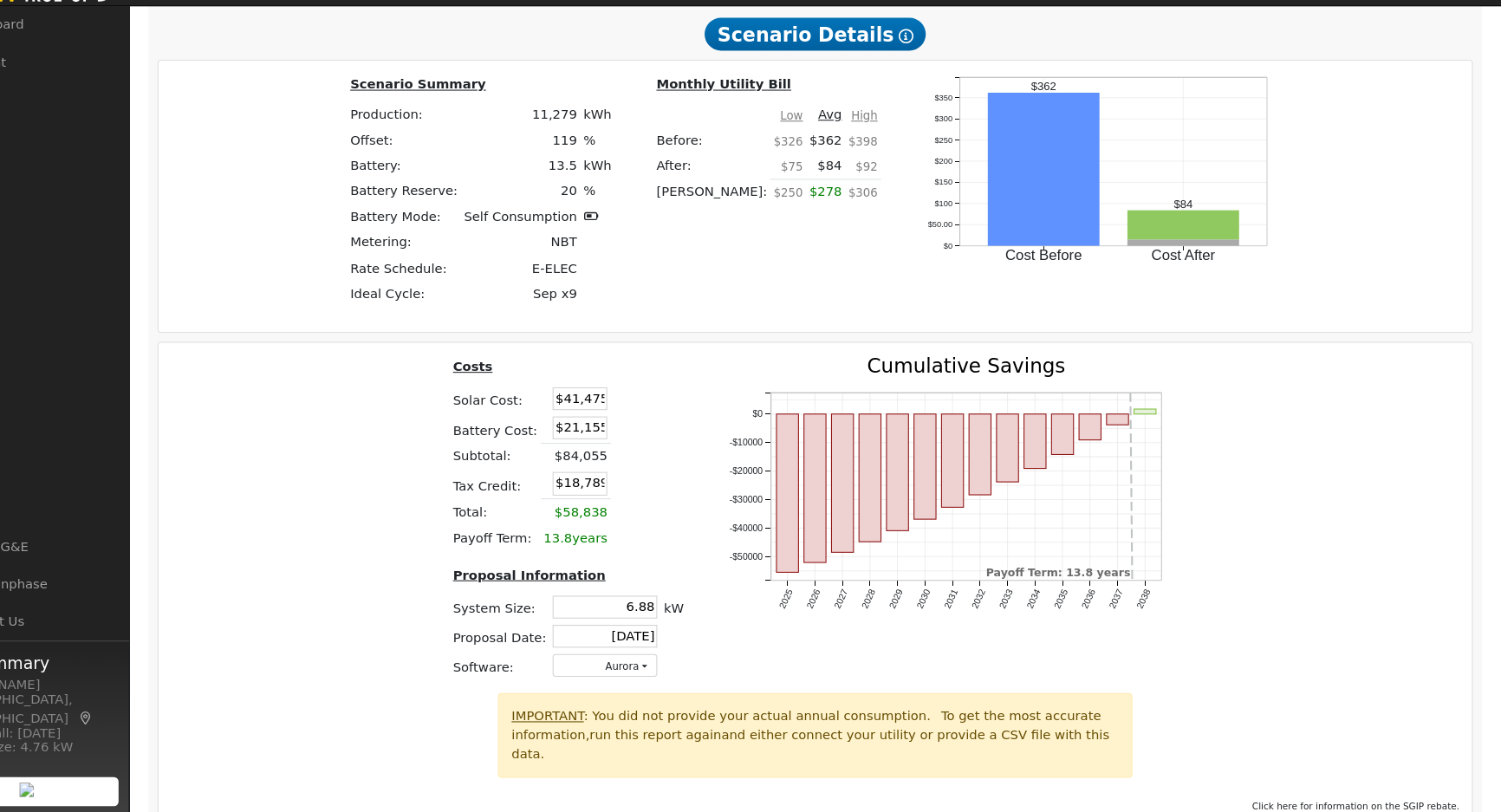
click at [406, 430] on div "Costs Solar Cost: $41,475 Battery Cost: $21,155 Subtotal: $84,055 Tax Credit: $…" at bounding box center [848, 538] width 1264 height 320
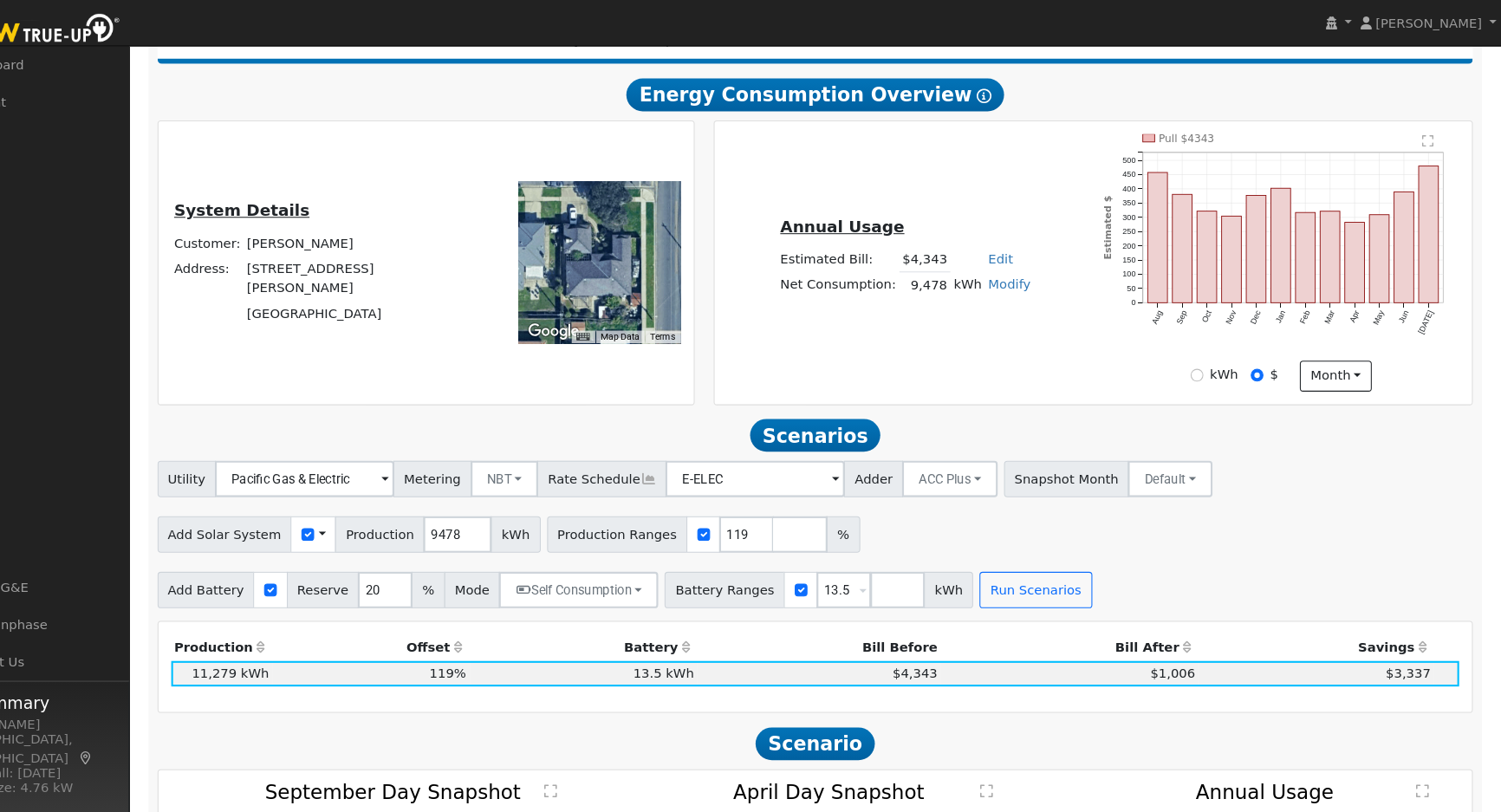
scroll to position [0, 0]
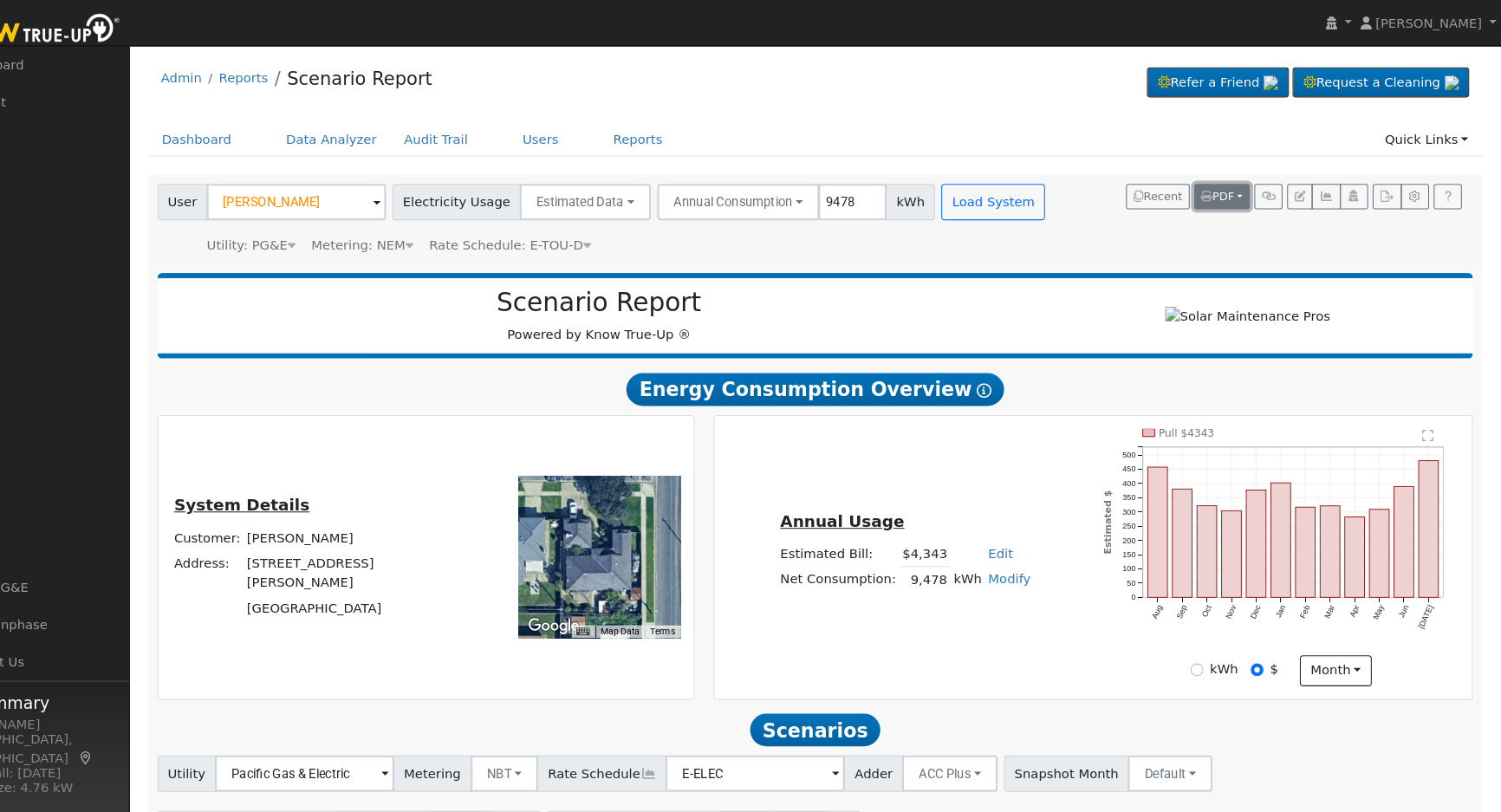
click at [1241, 191] on span "PDF" at bounding box center [1231, 186] width 31 height 12
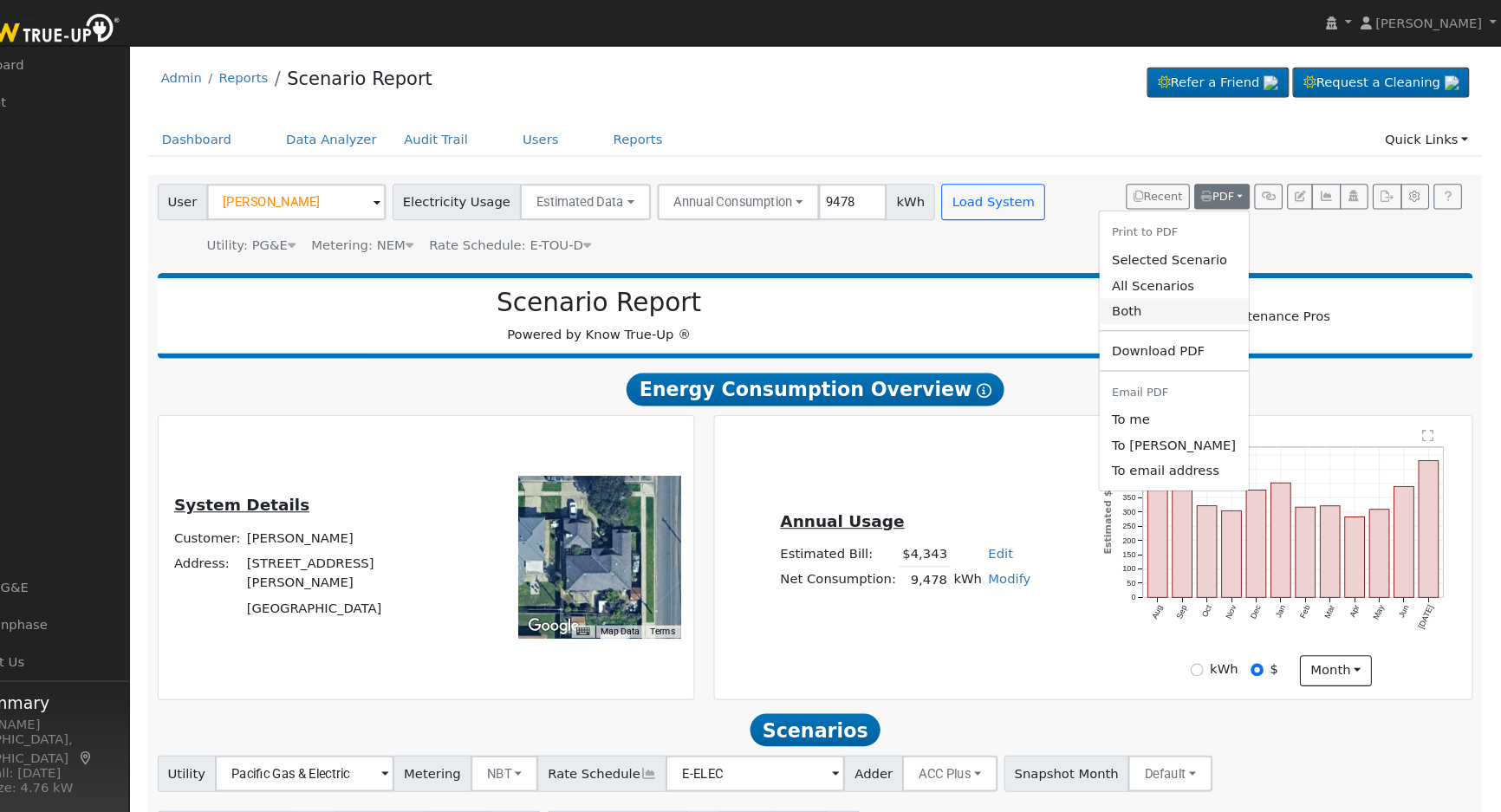
click at [1176, 305] on link "Both" at bounding box center [1189, 296] width 142 height 24
